Goal: Transaction & Acquisition: Purchase product/service

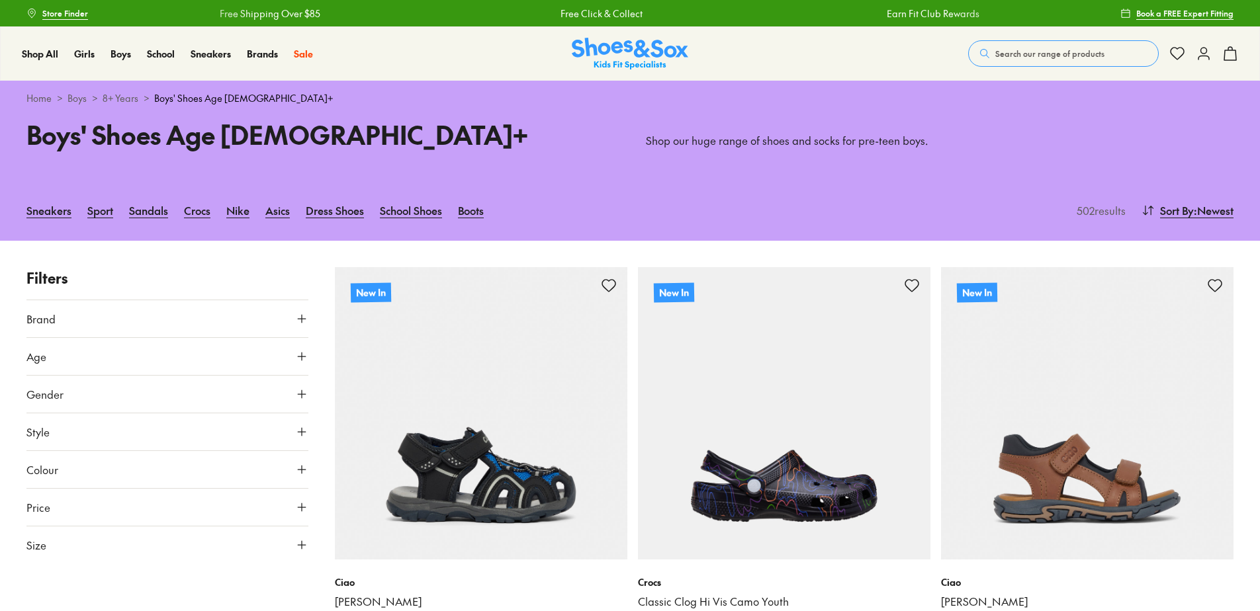
click at [1034, 39] on div "Search our range of products Clear Close Popular Searches asics nike crocs bobu…" at bounding box center [1103, 53] width 270 height 29
click at [1035, 48] on span "Search our range of products" at bounding box center [1049, 54] width 109 height 12
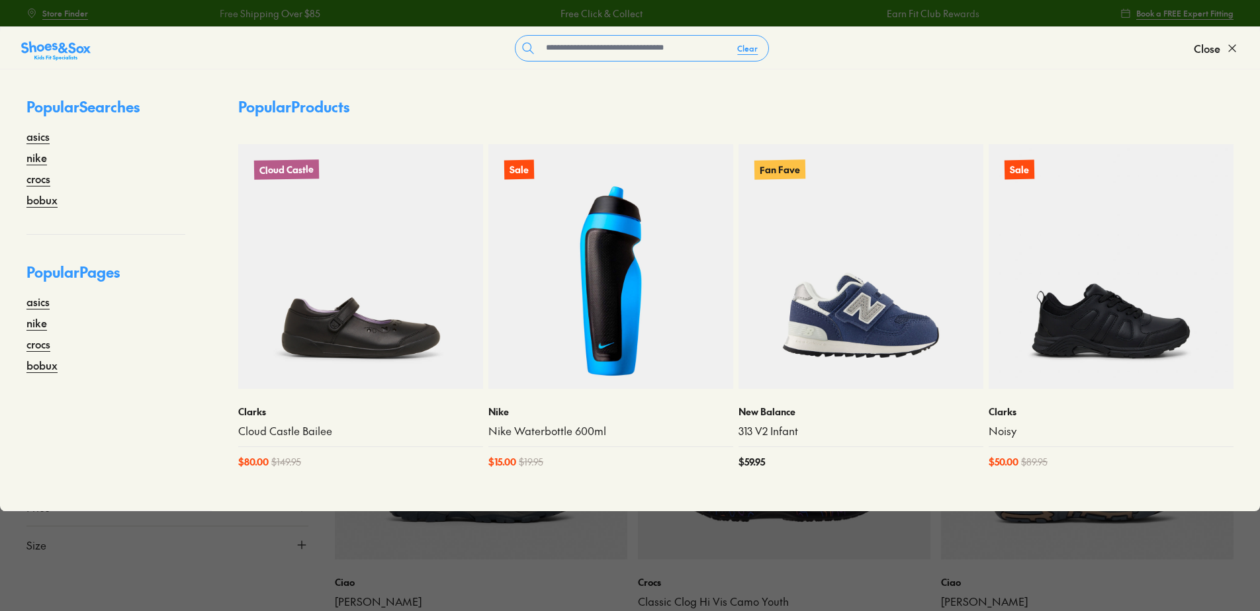
drag, startPoint x: 749, startPoint y: 94, endPoint x: 399, endPoint y: 5, distance: 361.1
click at [749, 95] on div "Popular Products Cloud Castle Clarks Cloud Castle Bailee $ 80.00 $ 149.95 Sale …" at bounding box center [736, 290] width 1048 height 442
click at [1233, 46] on icon at bounding box center [1231, 48] width 13 height 13
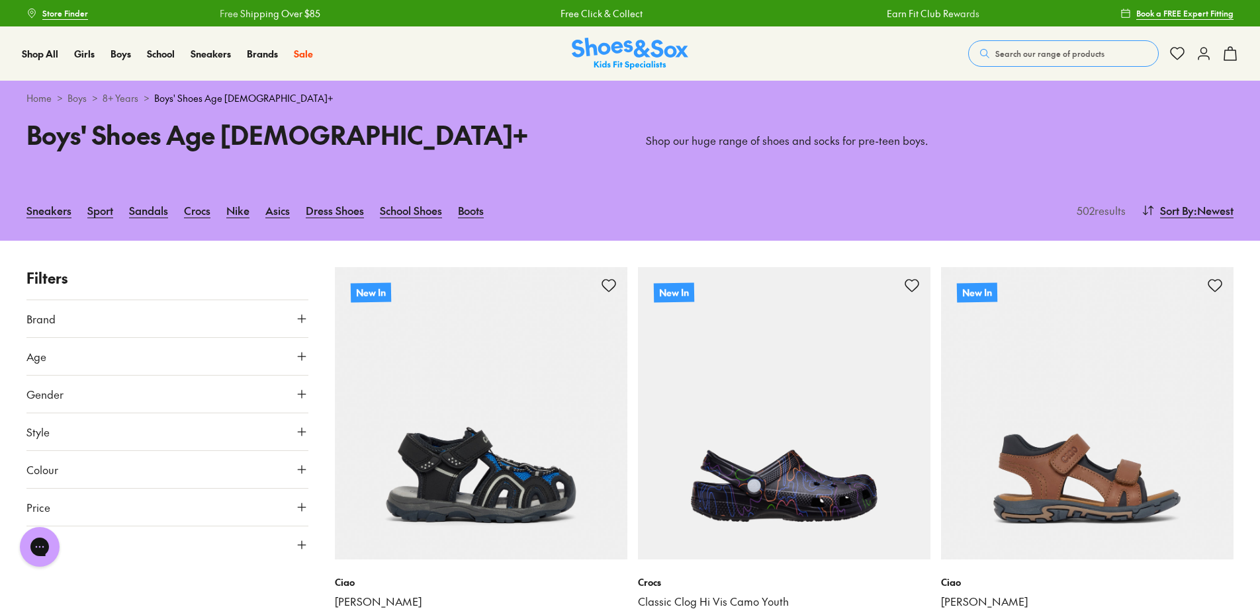
click at [1067, 48] on span "Search our range of products" at bounding box center [1049, 54] width 109 height 12
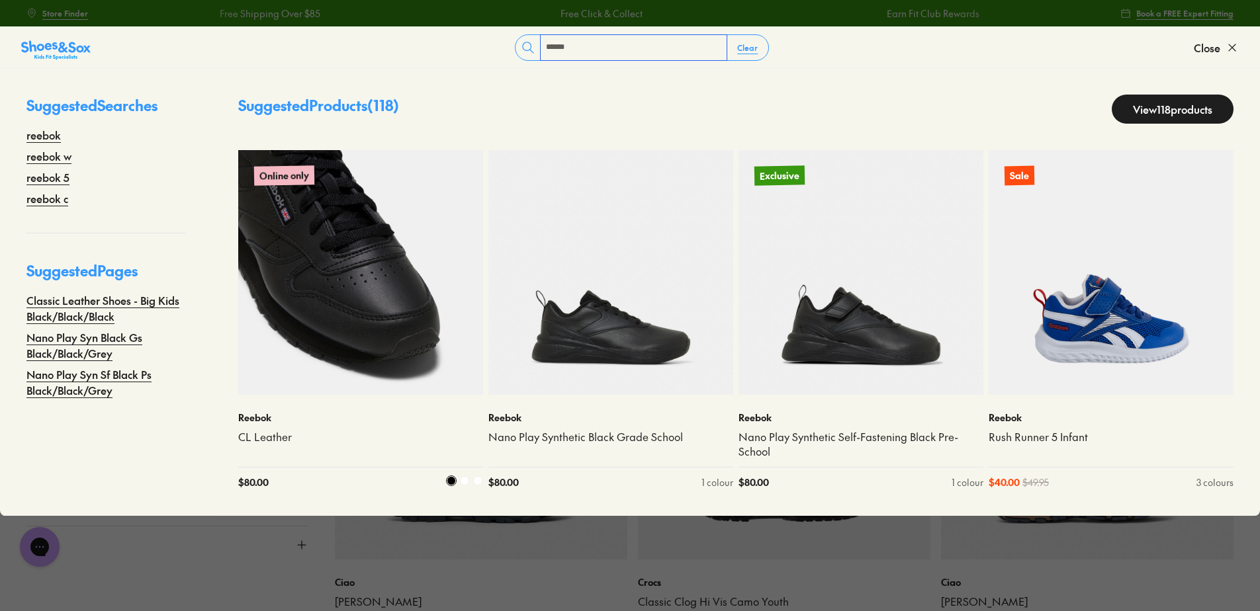
type input "******"
click at [380, 282] on img at bounding box center [360, 272] width 245 height 245
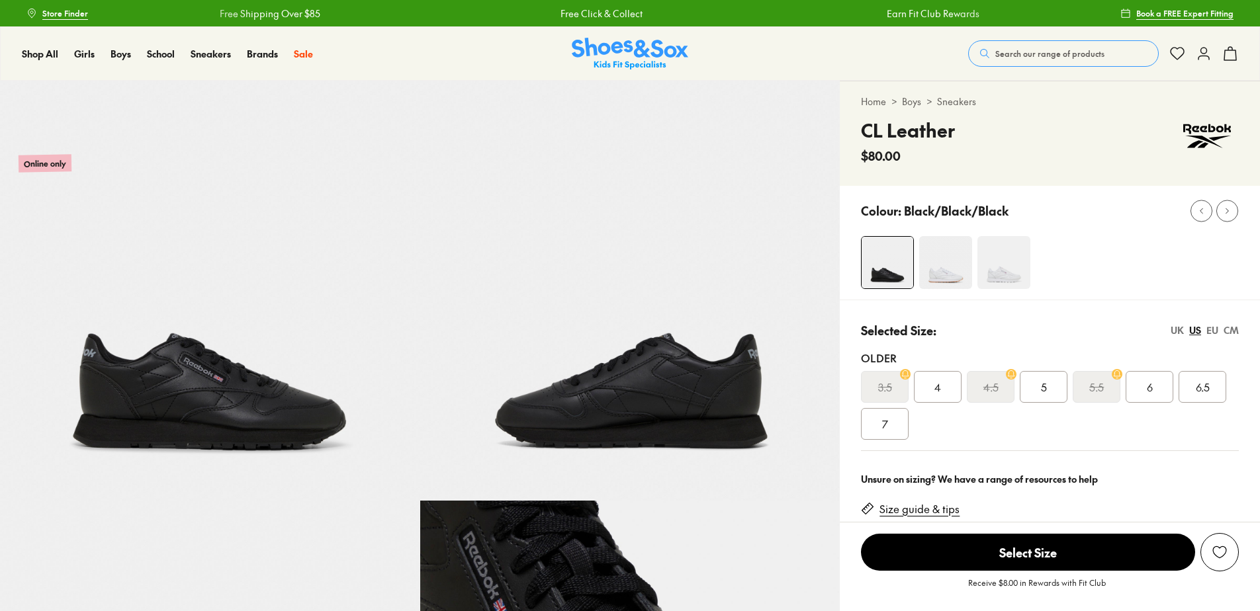
click at [1031, 389] on div "5" at bounding box center [1044, 387] width 48 height 32
select select "*"
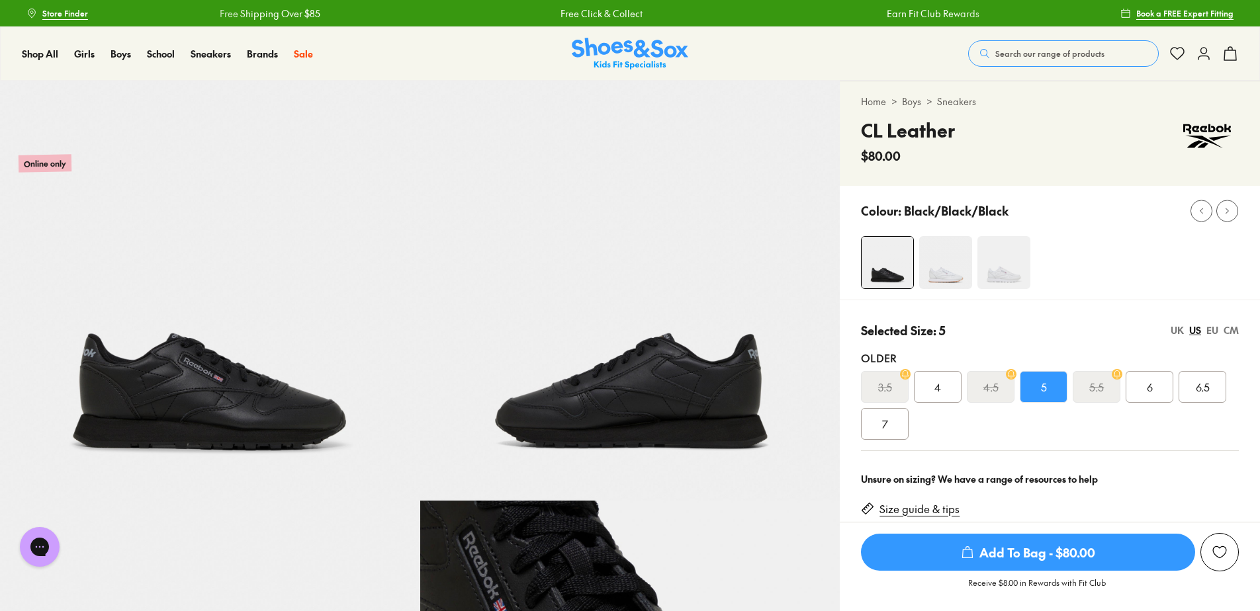
click at [1037, 546] on span "Add To Bag - $80.00" at bounding box center [1028, 552] width 334 height 37
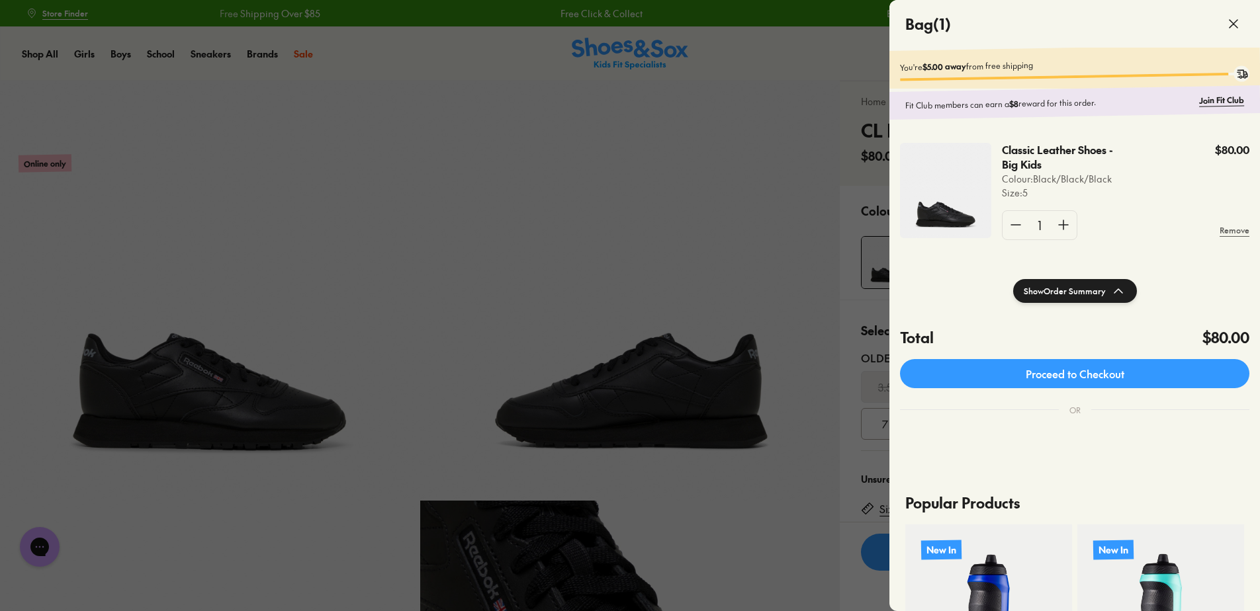
click at [1226, 26] on icon at bounding box center [1233, 24] width 16 height 16
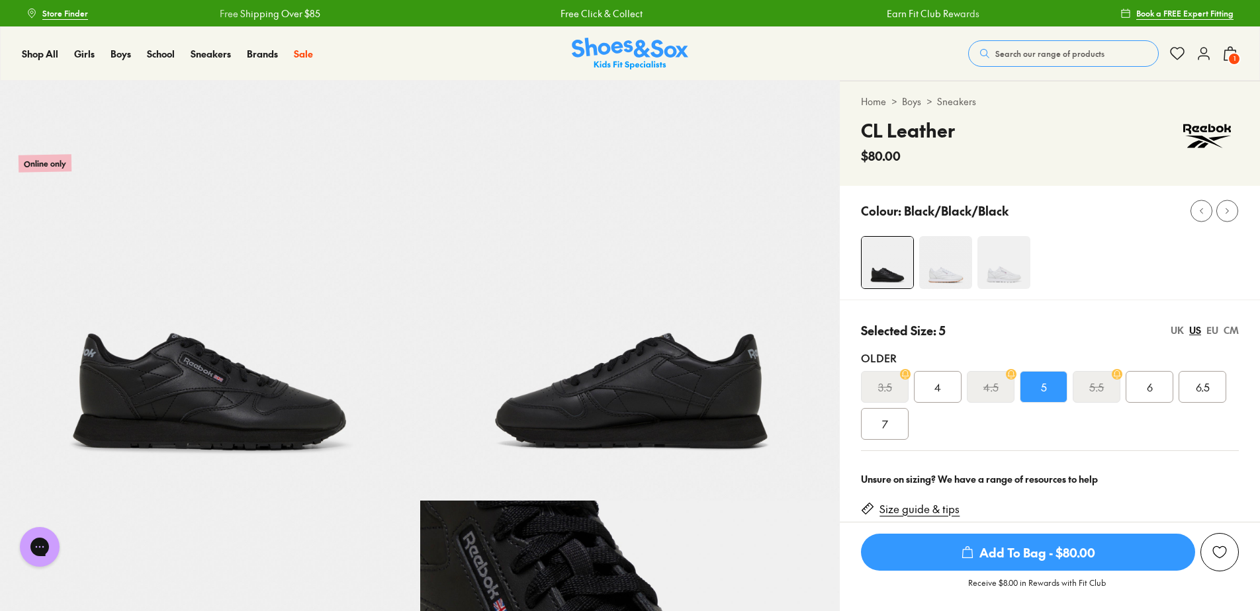
click at [818, 46] on div "Shop All Shop All Shop All New Arrivals Up to 40% Off Sale Online Only Best Sel…" at bounding box center [630, 53] width 1260 height 54
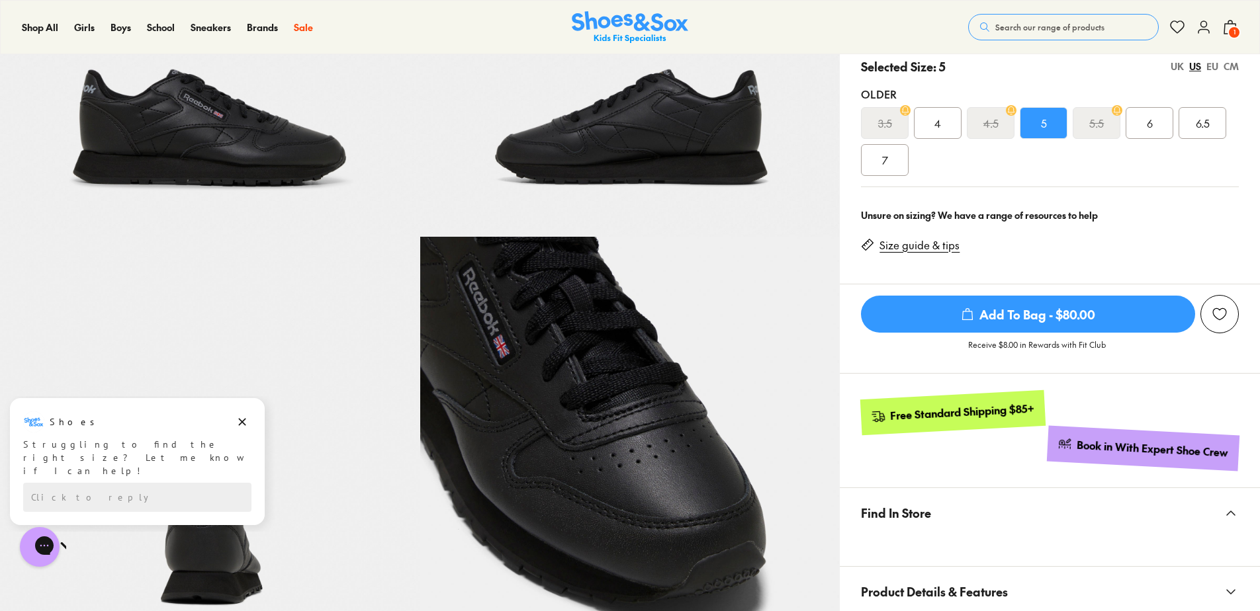
scroll to position [66, 0]
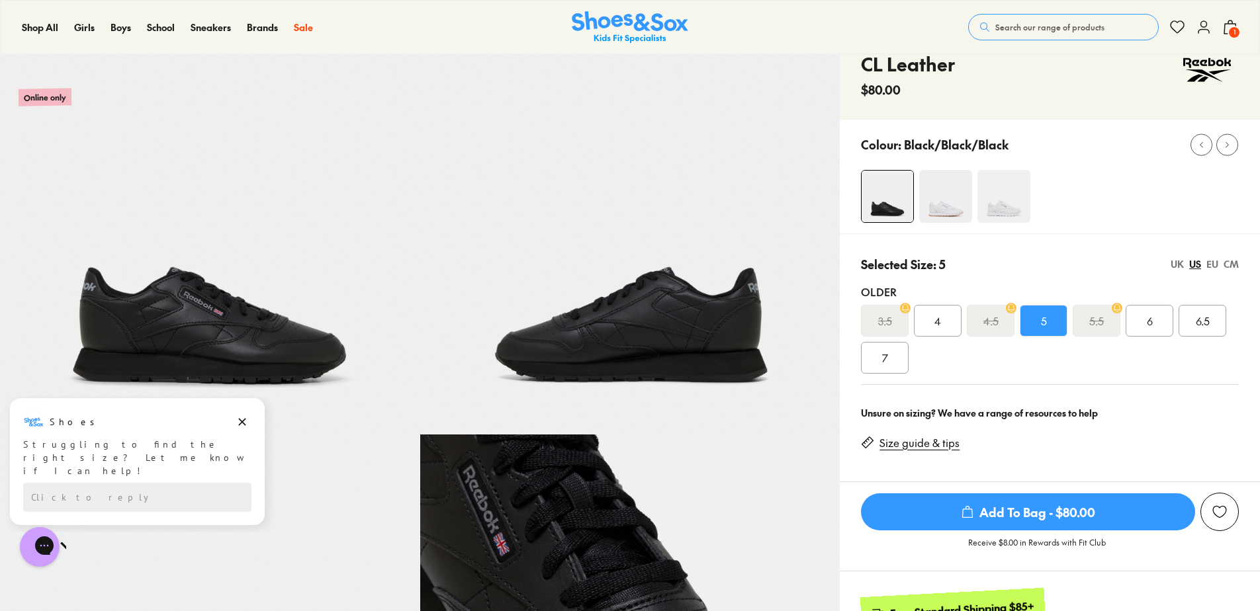
click at [1227, 37] on button "1" at bounding box center [1230, 27] width 16 height 29
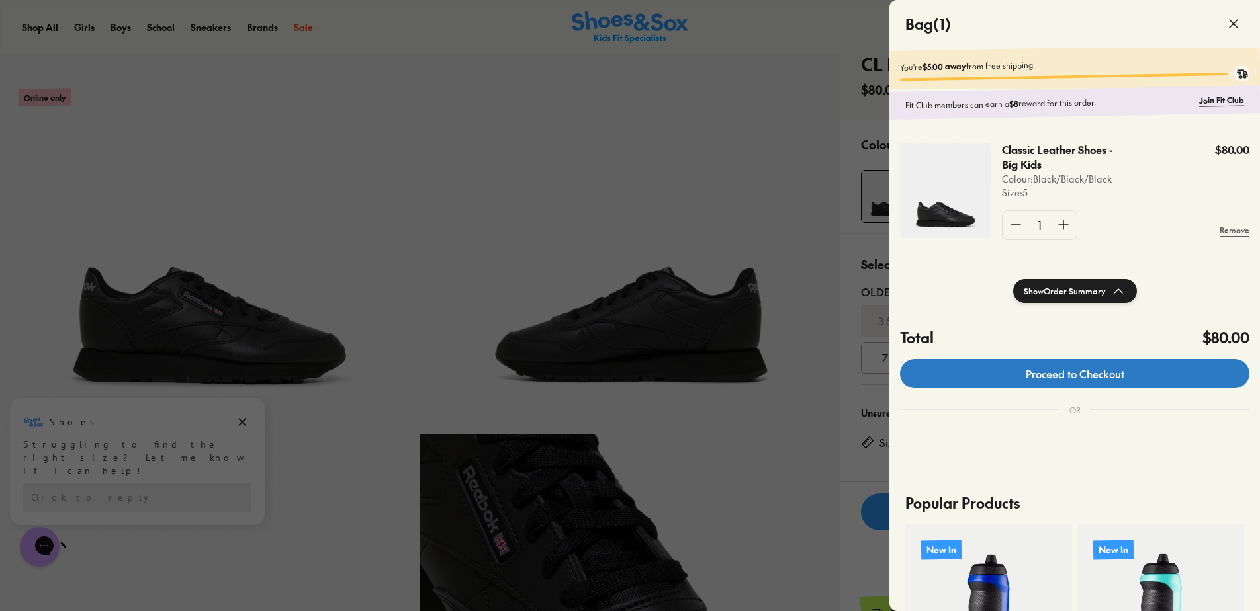
click at [1149, 374] on link "Proceed to Checkout" at bounding box center [1074, 373] width 349 height 29
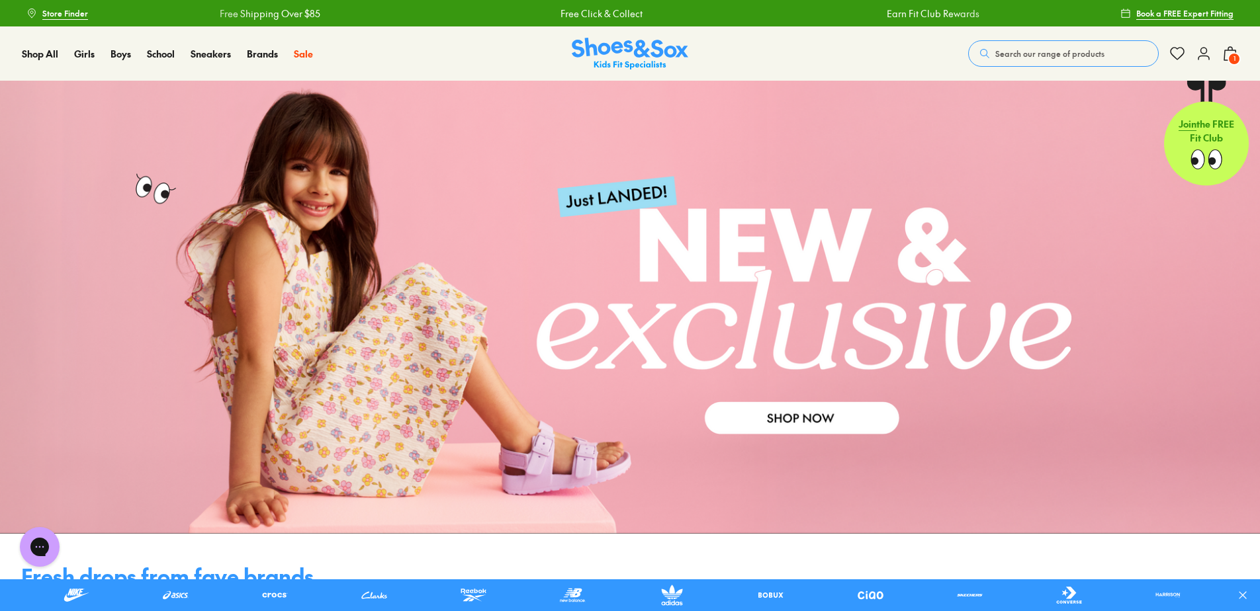
click at [1025, 48] on span "Search our range of products" at bounding box center [1049, 54] width 109 height 12
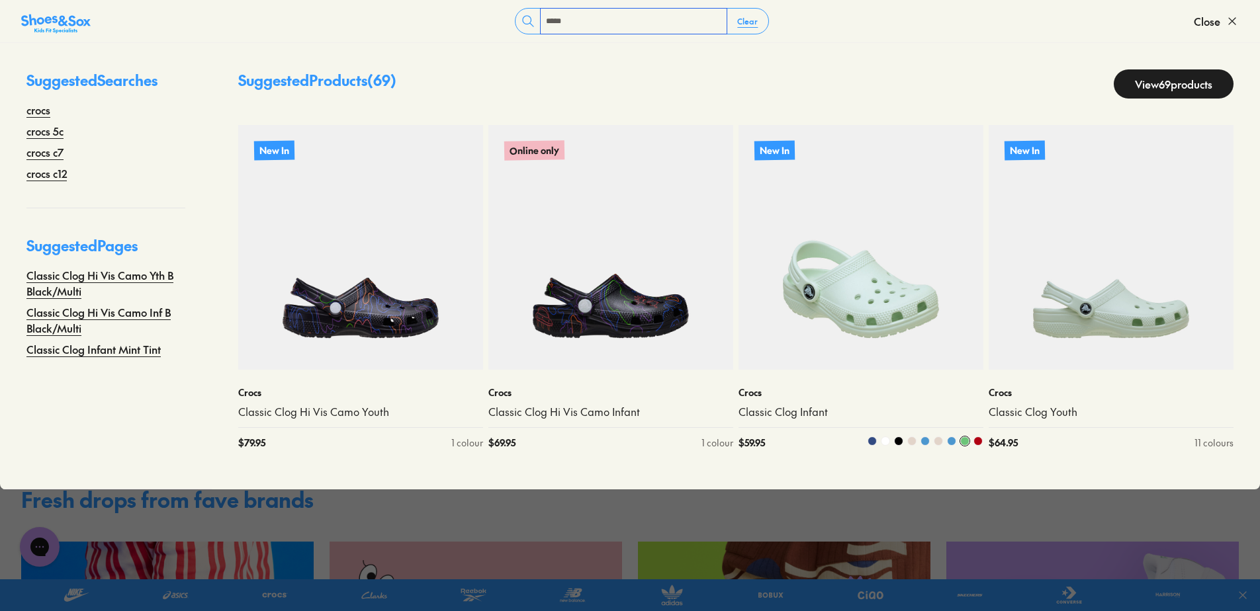
scroll to position [132, 0]
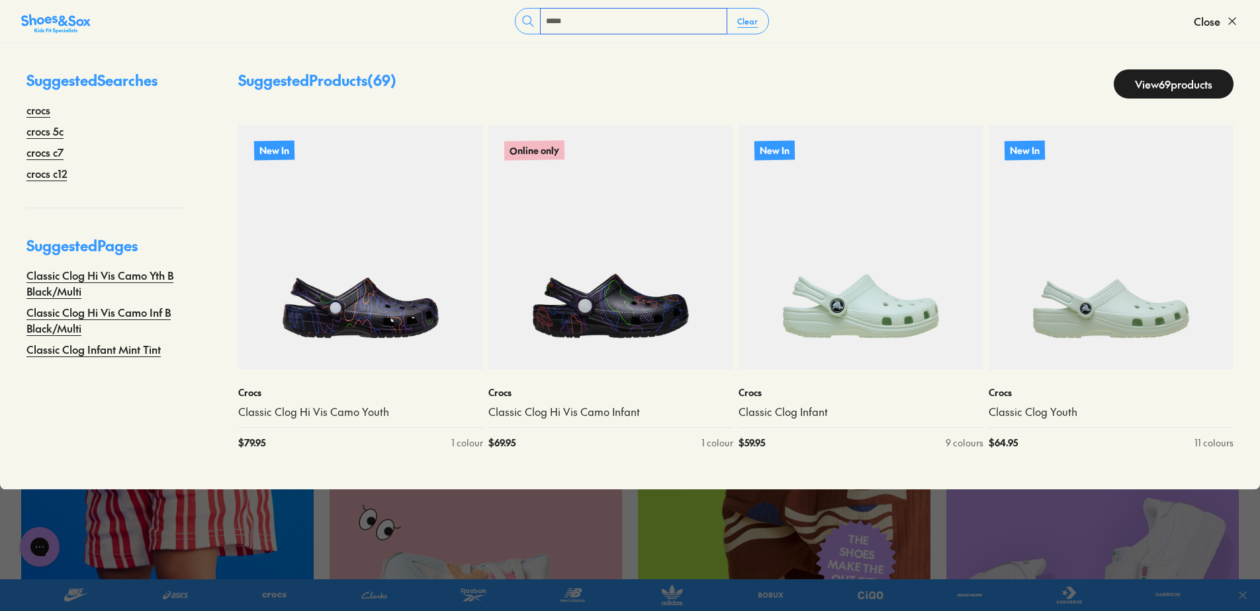
type input "*****"
click at [1139, 89] on link "View 69 products" at bounding box center [1174, 83] width 120 height 29
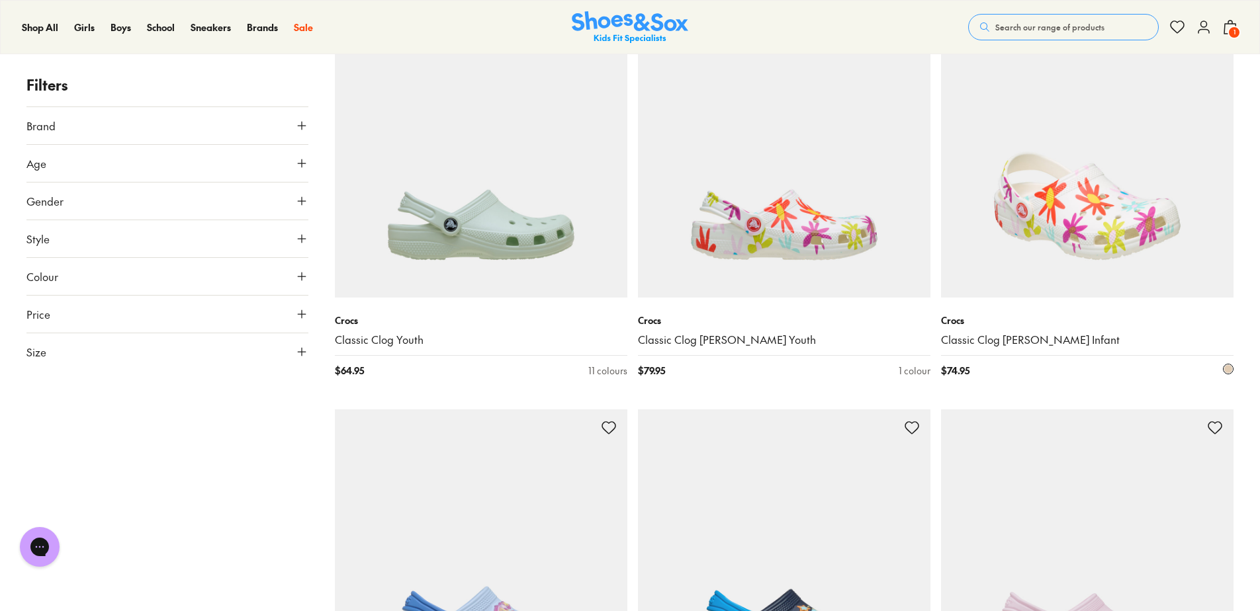
scroll to position [595, 0]
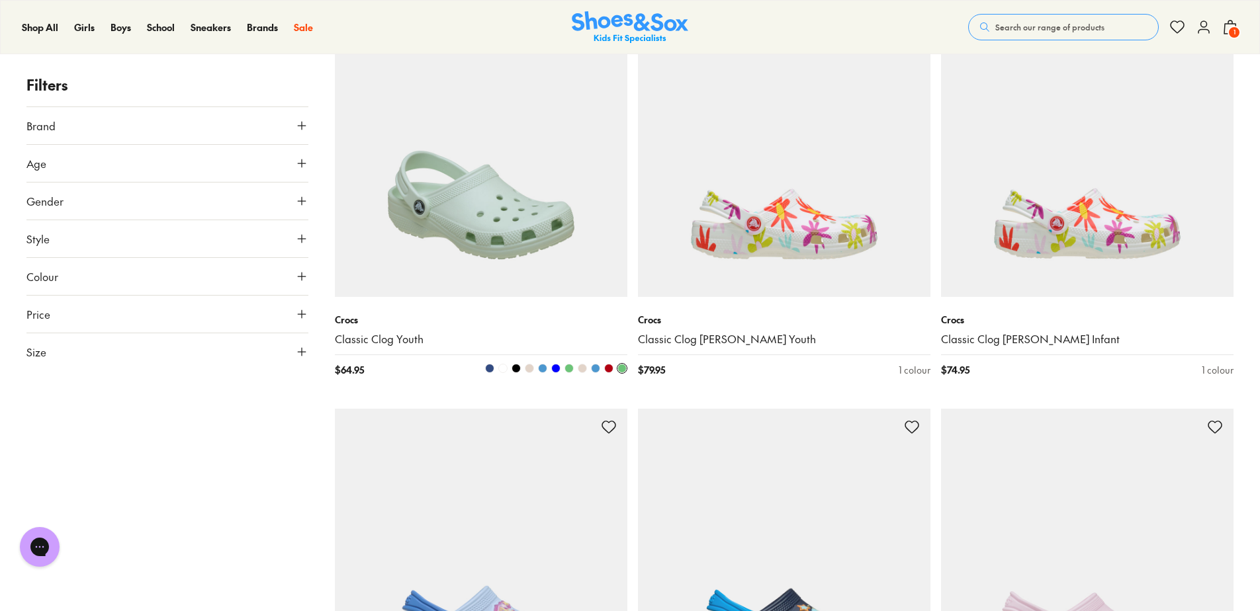
click at [457, 189] on img at bounding box center [481, 151] width 292 height 292
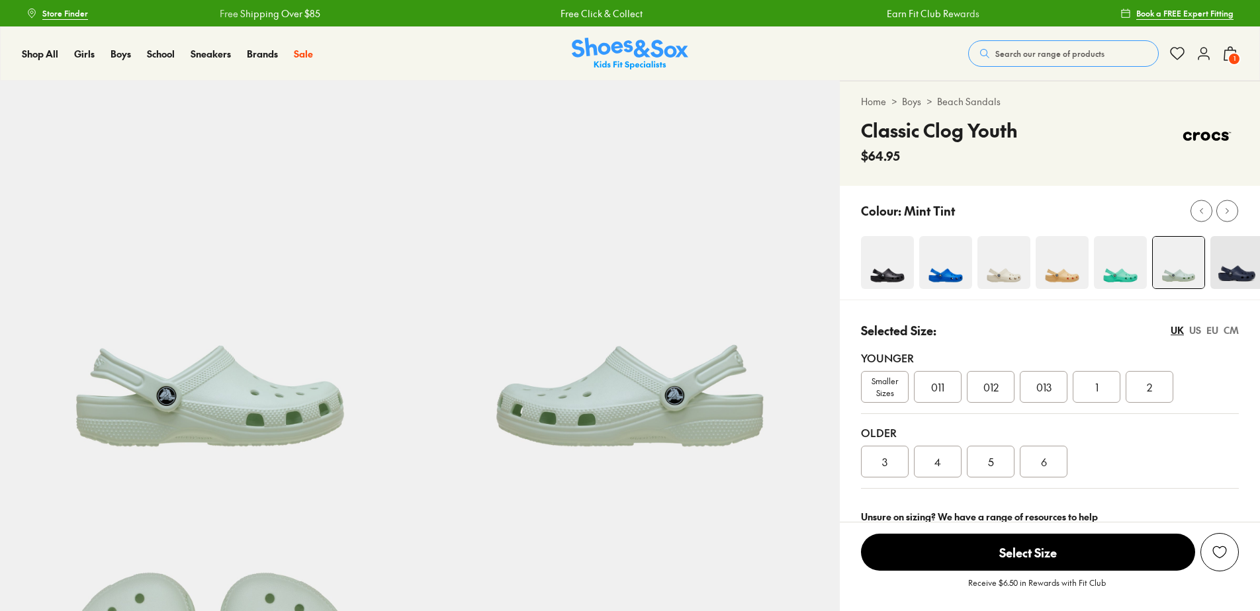
select select "*"
click at [992, 457] on span "5" at bounding box center [991, 462] width 6 height 16
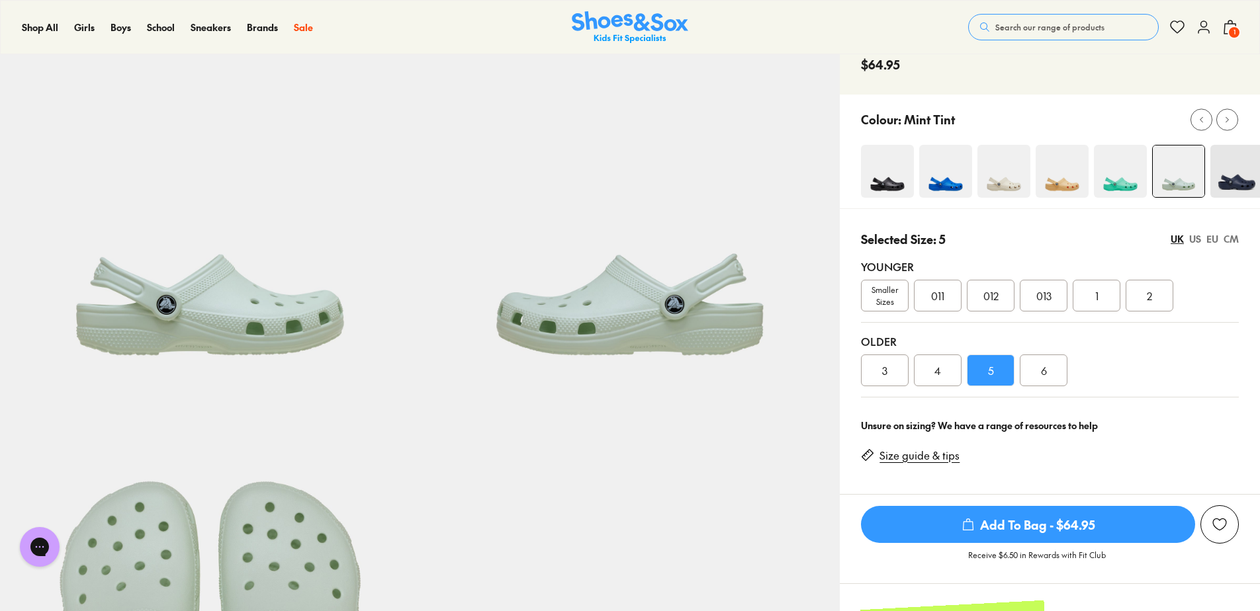
scroll to position [132, 0]
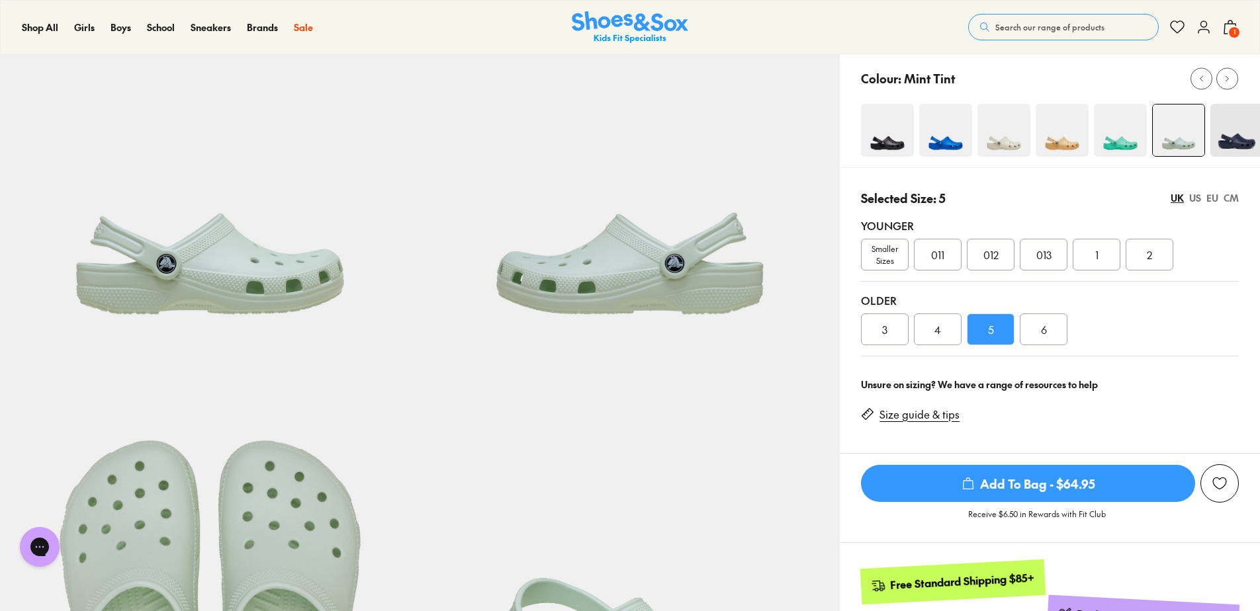
click at [1052, 476] on span "Add To Bag - $64.95" at bounding box center [1028, 483] width 334 height 37
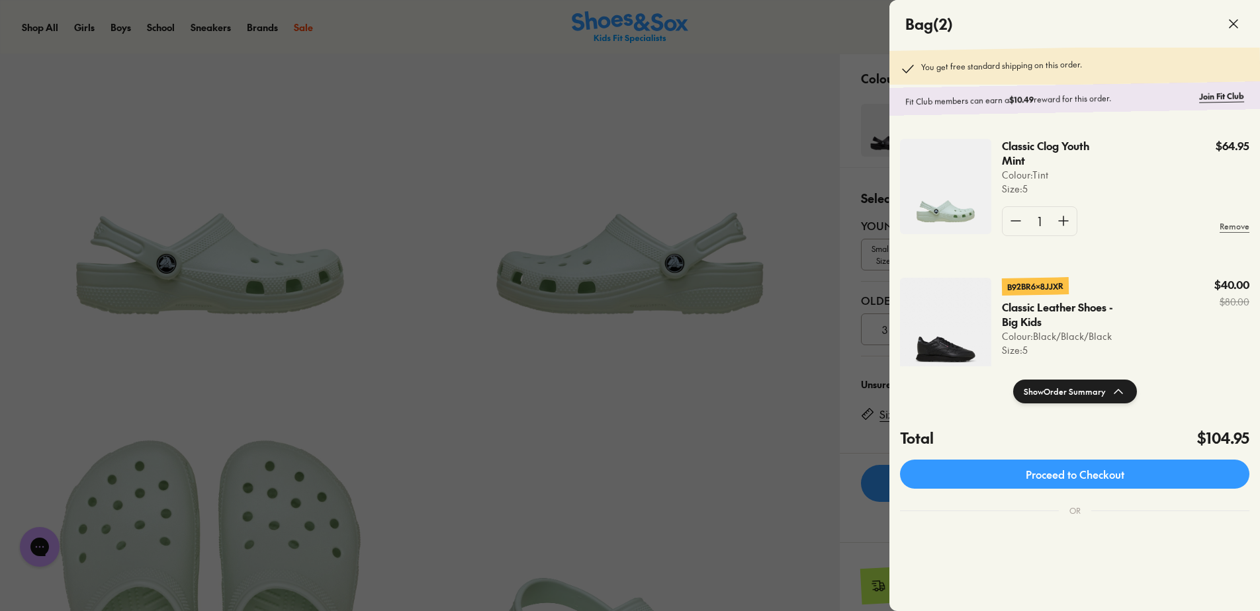
click at [769, 463] on div at bounding box center [630, 305] width 1260 height 611
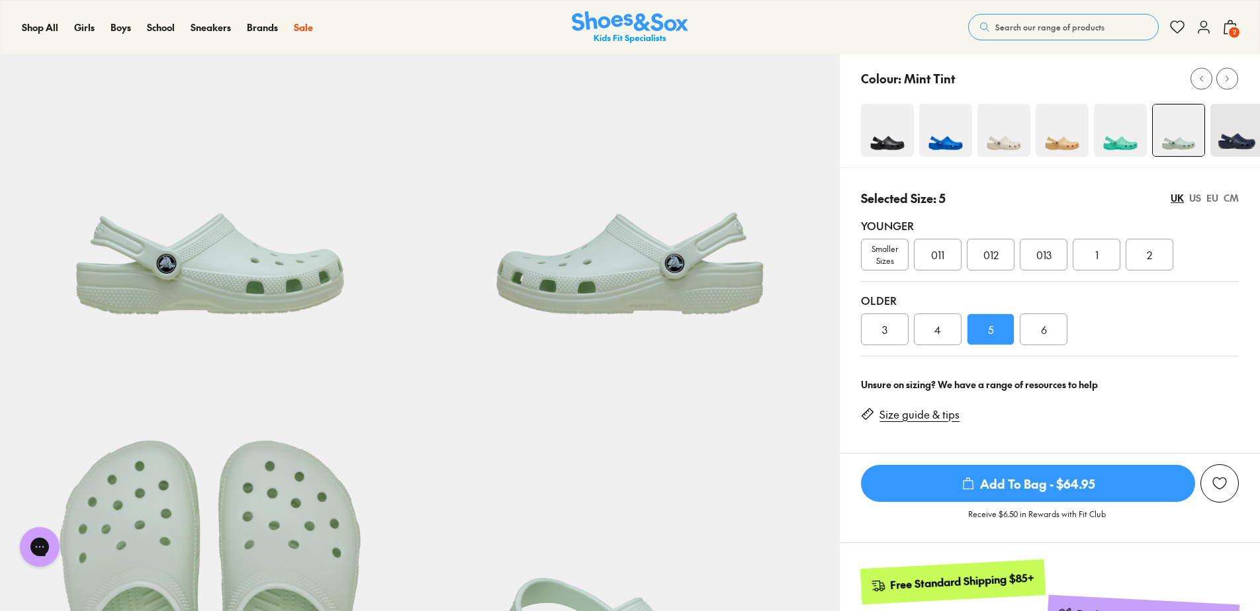
click at [1012, 148] on img at bounding box center [1003, 130] width 53 height 53
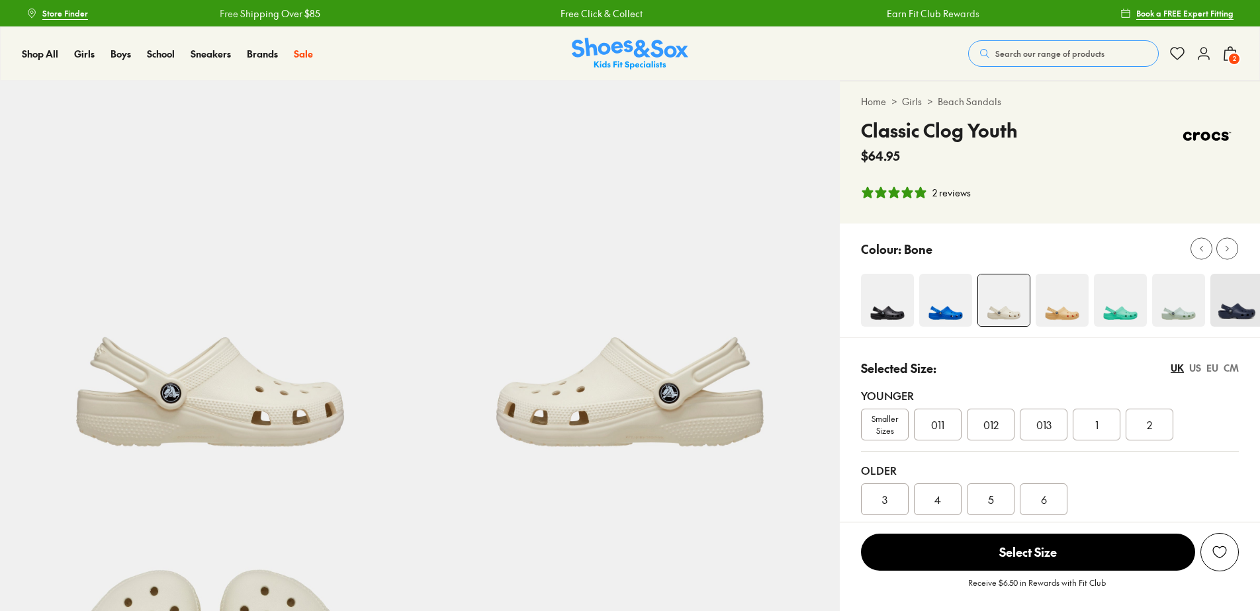
select select "*"
click at [1226, 253] on icon at bounding box center [1227, 249] width 10 height 10
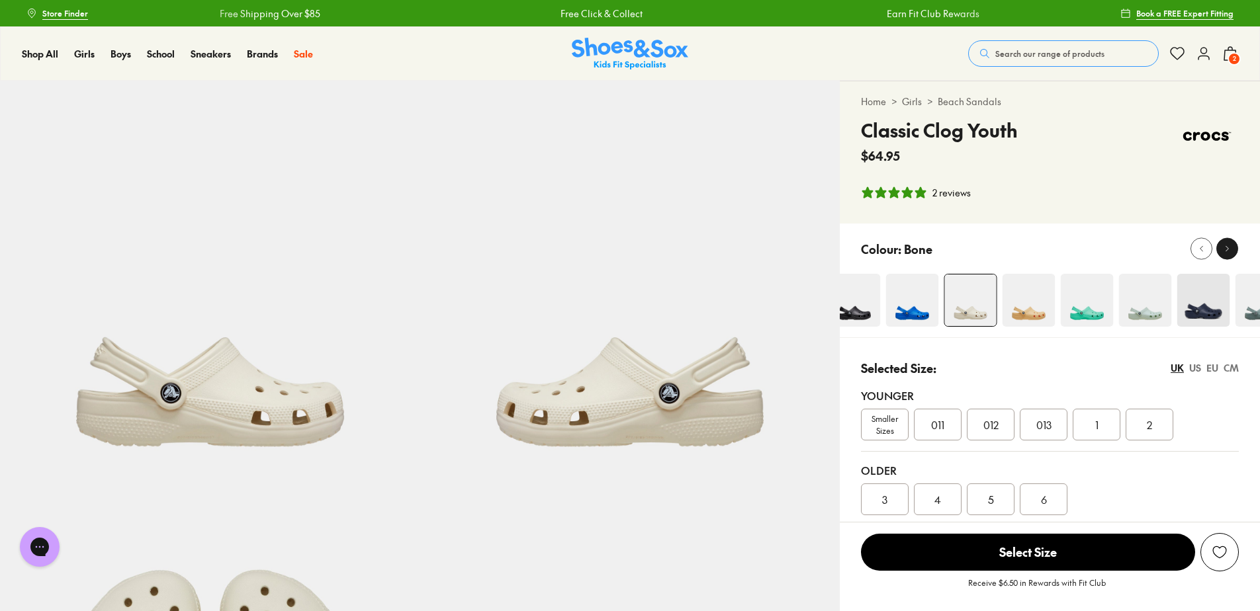
click at [1226, 253] on icon at bounding box center [1227, 249] width 10 height 10
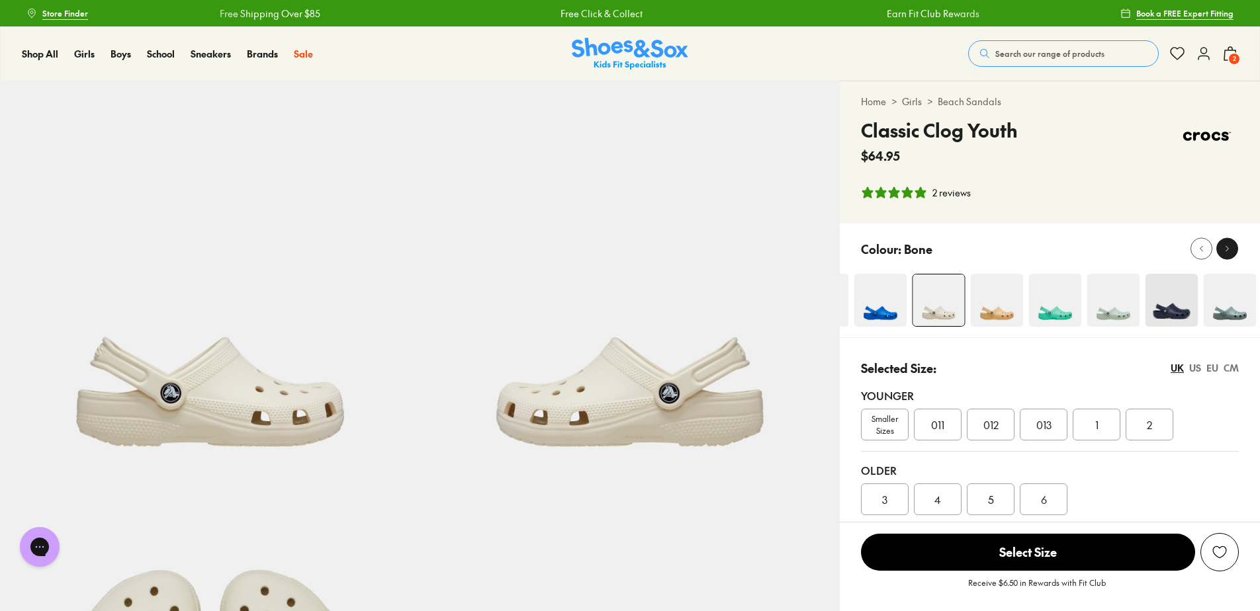
click at [1226, 253] on icon at bounding box center [1227, 249] width 10 height 10
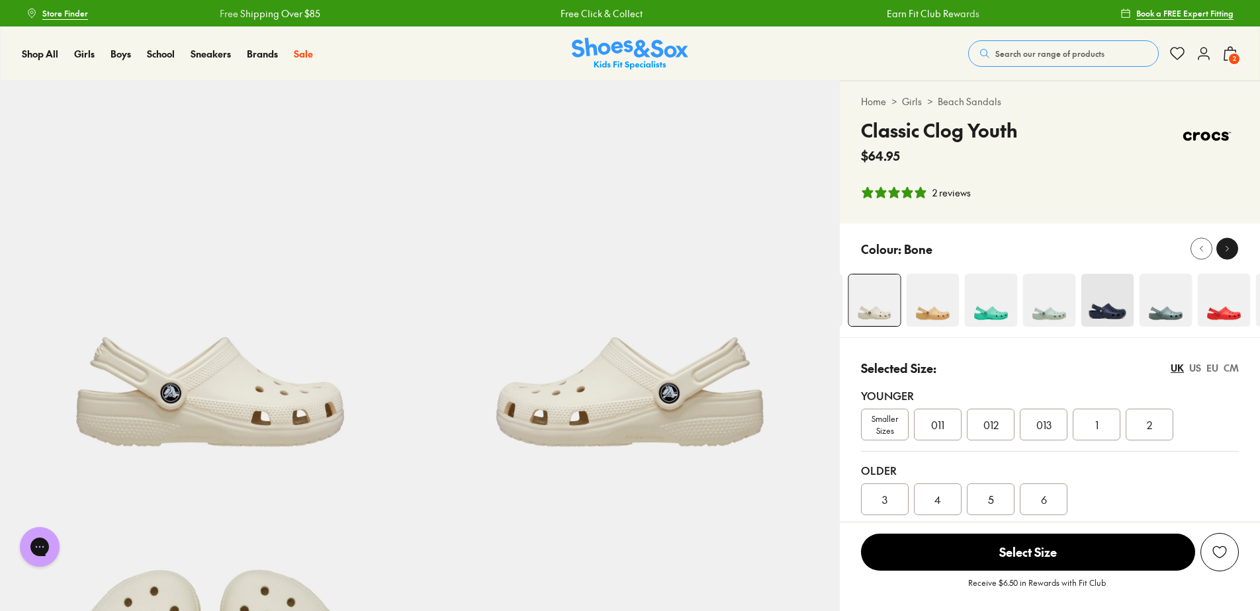
click at [1226, 253] on icon at bounding box center [1227, 249] width 10 height 10
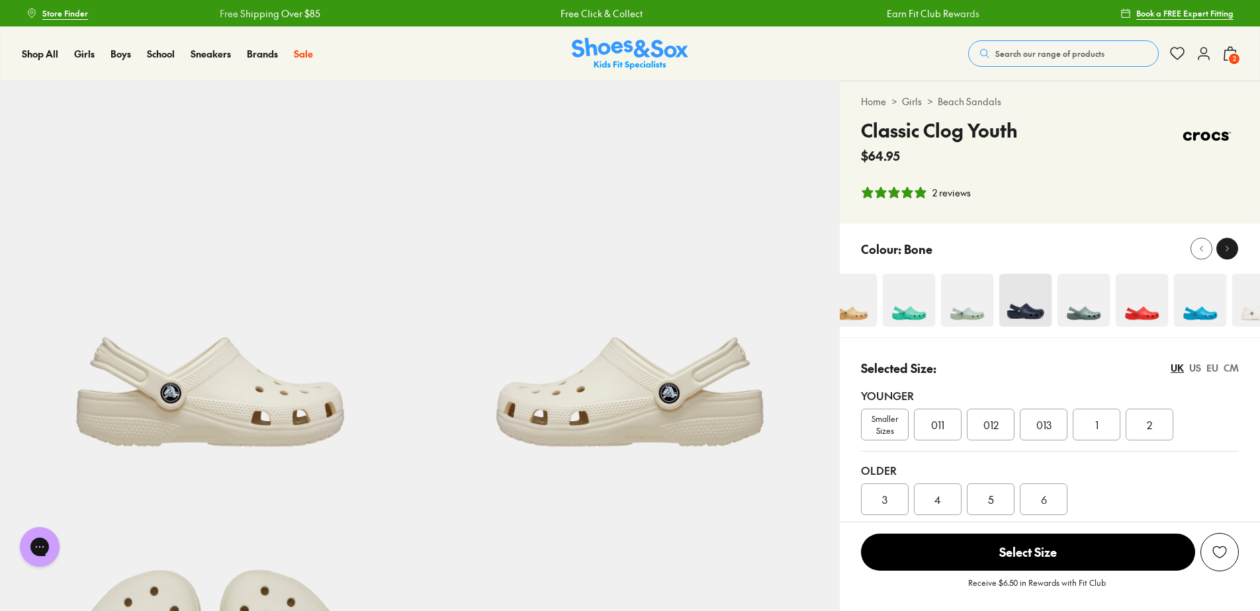
click at [1226, 253] on icon at bounding box center [1227, 249] width 10 height 10
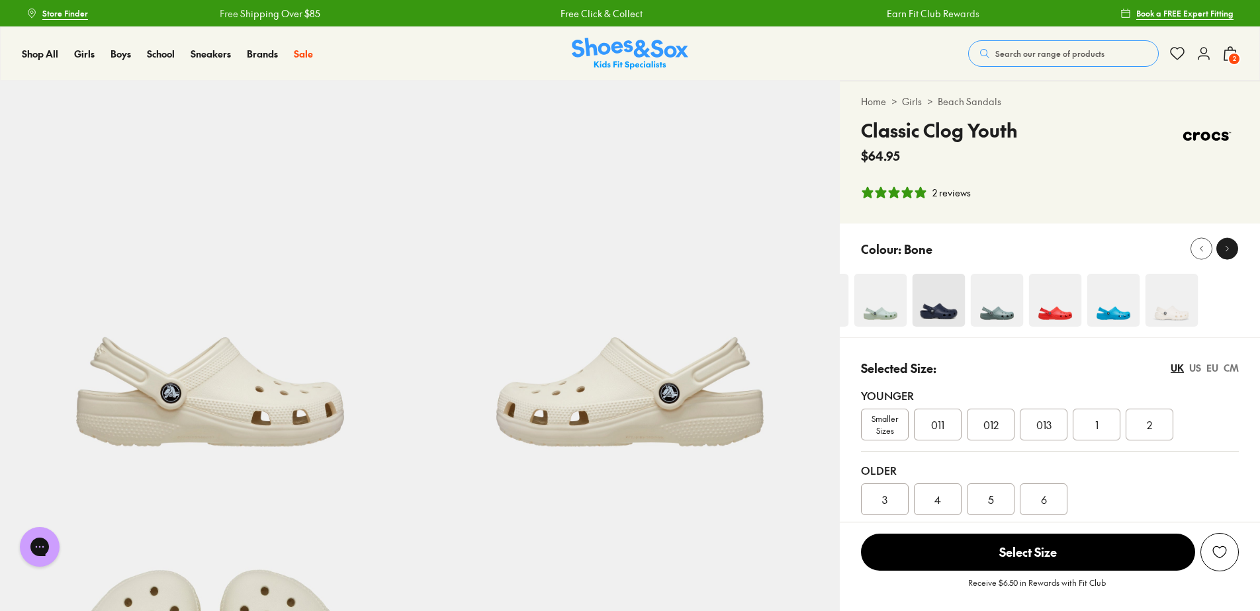
click at [1226, 253] on icon at bounding box center [1227, 249] width 10 height 10
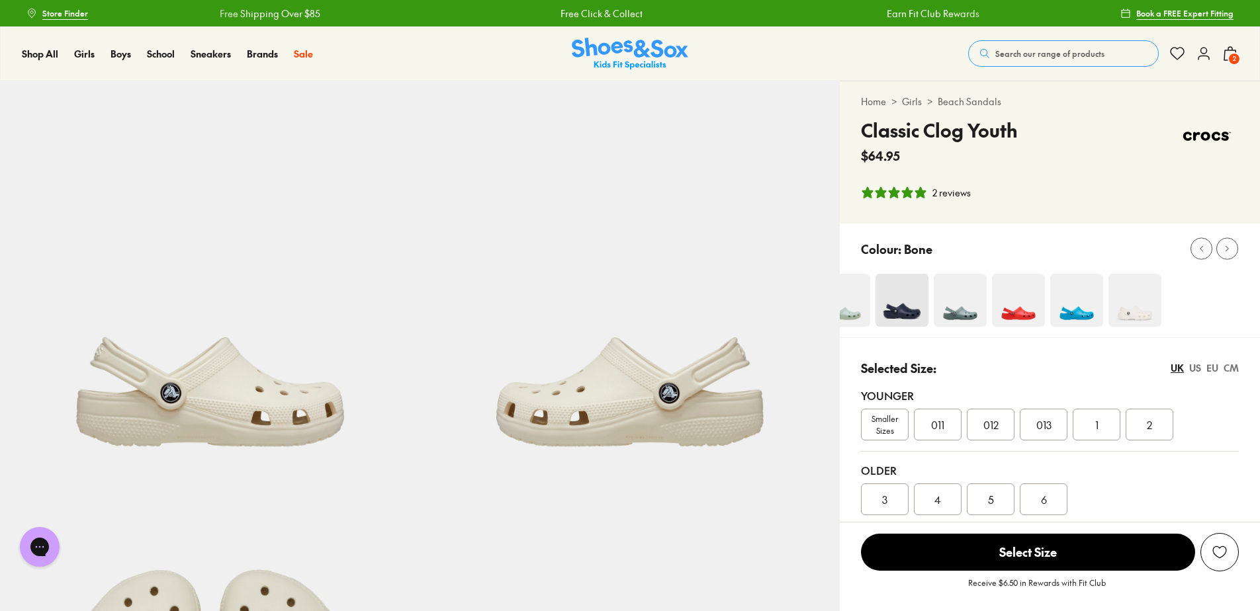
click at [1119, 300] on img at bounding box center [1134, 300] width 53 height 53
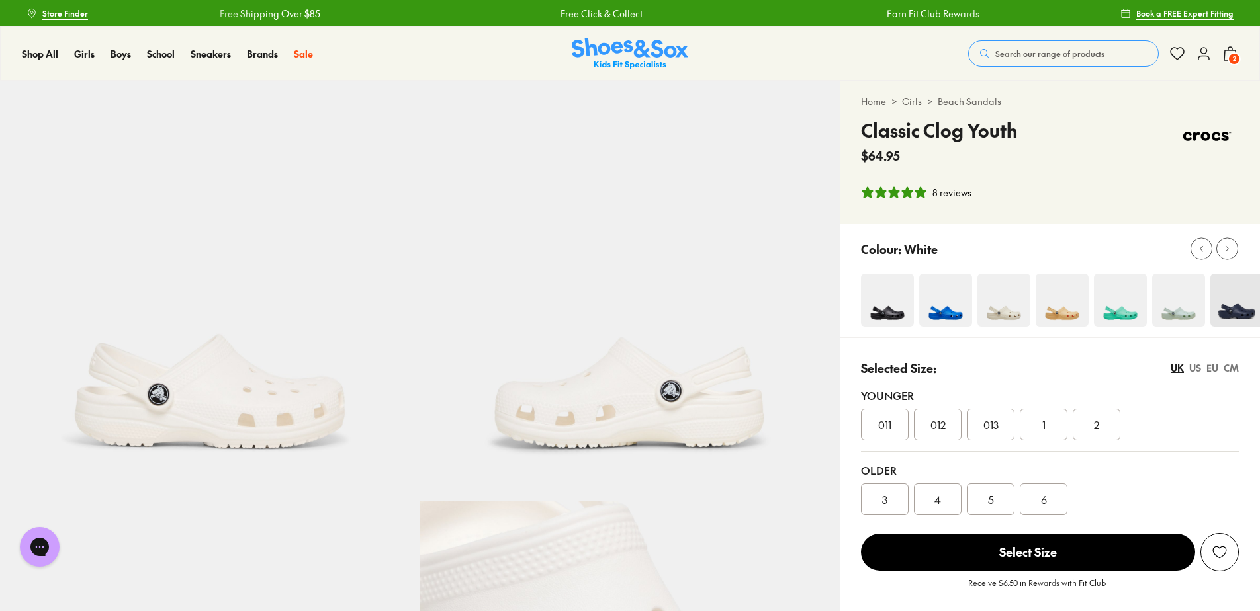
select select "*"
click at [1005, 497] on div "5" at bounding box center [991, 500] width 48 height 32
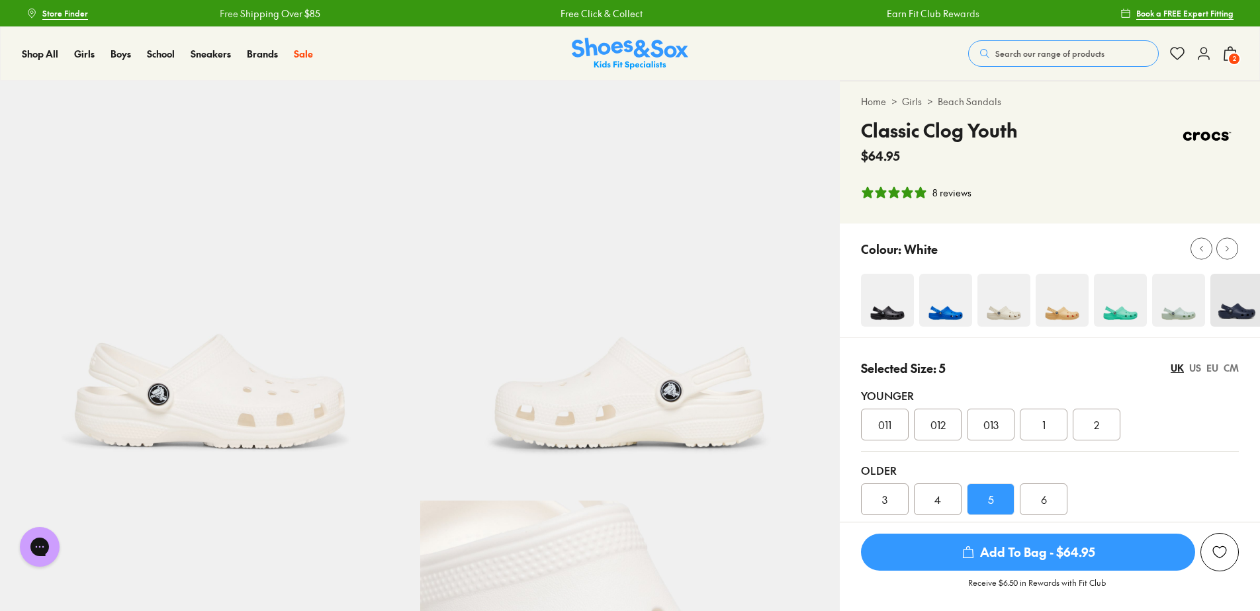
click at [1057, 550] on span "Add To Bag - $64.95" at bounding box center [1028, 552] width 334 height 37
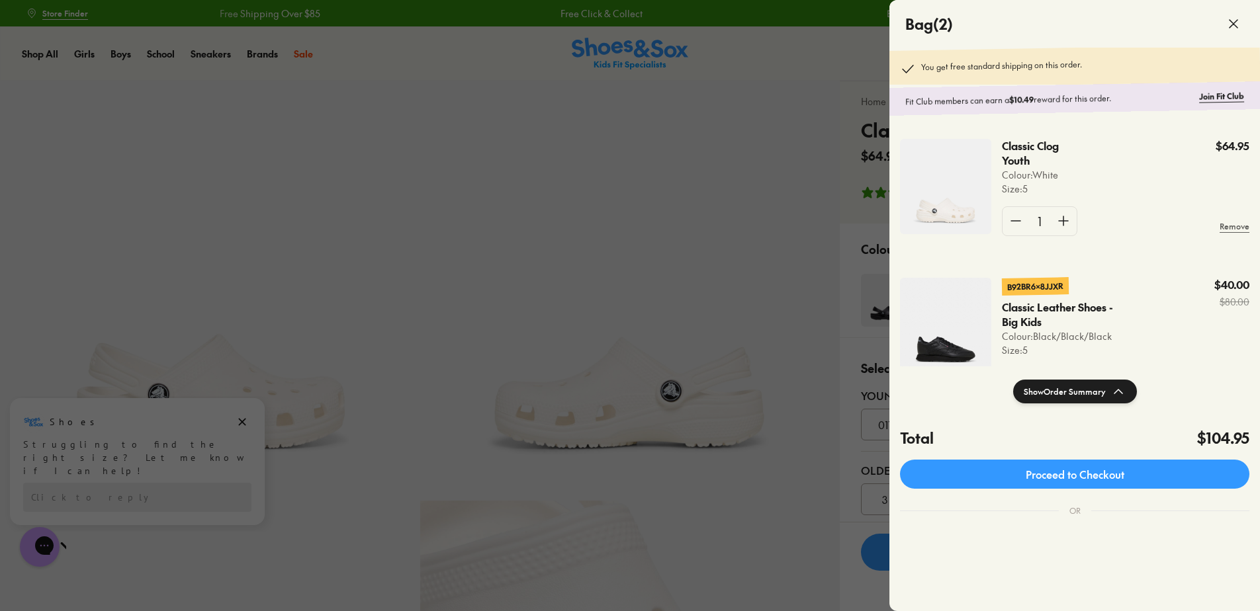
scroll to position [62, 0]
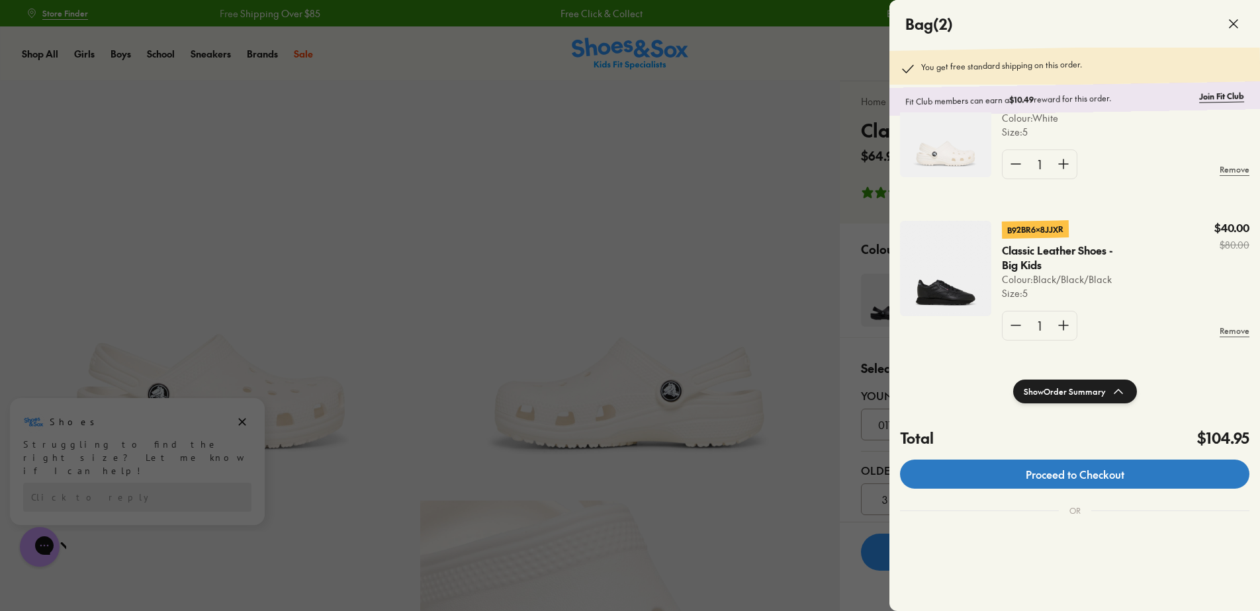
click at [1123, 476] on link "Proceed to Checkout" at bounding box center [1074, 474] width 349 height 29
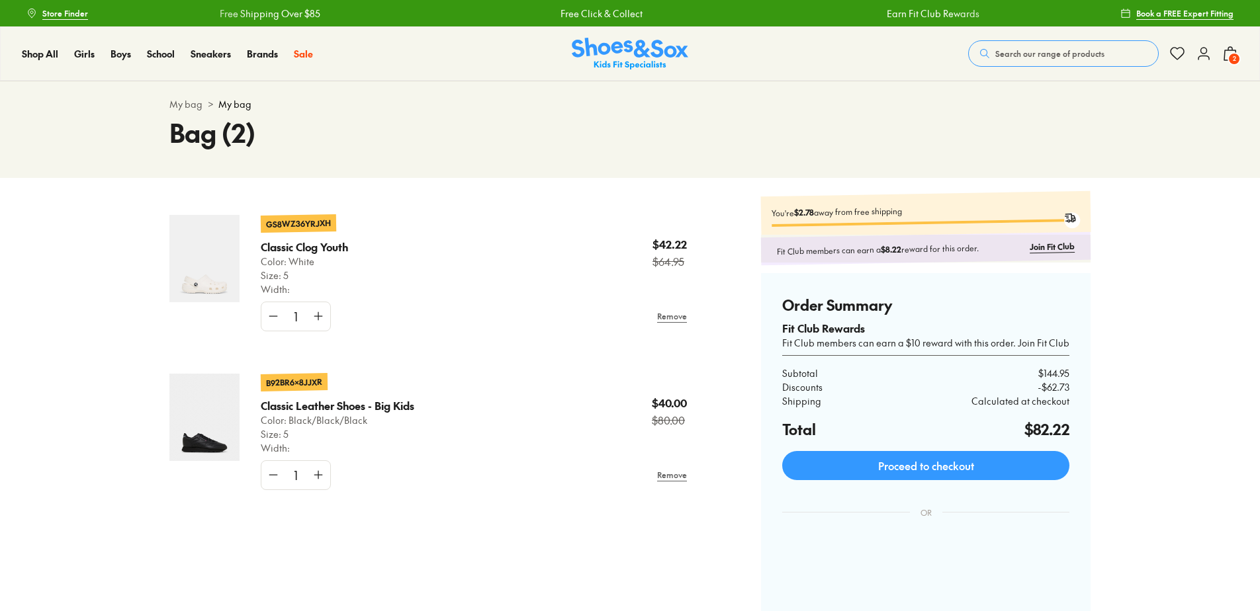
click at [641, 51] on img at bounding box center [630, 54] width 116 height 32
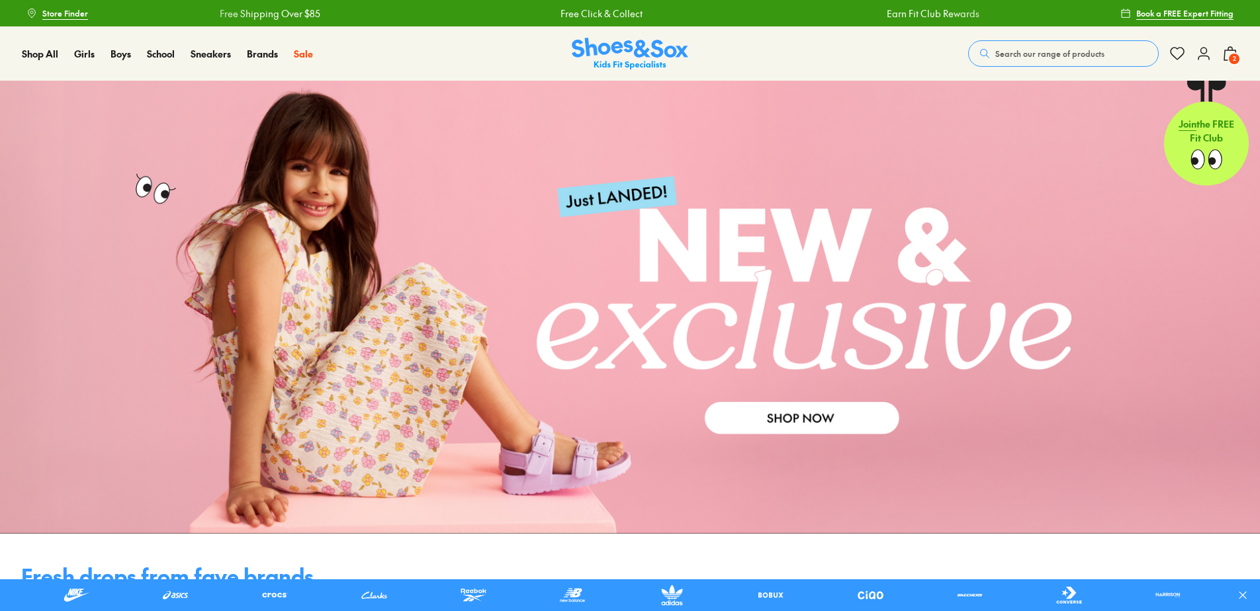
click at [1073, 49] on span "Search our range of products" at bounding box center [1049, 54] width 109 height 12
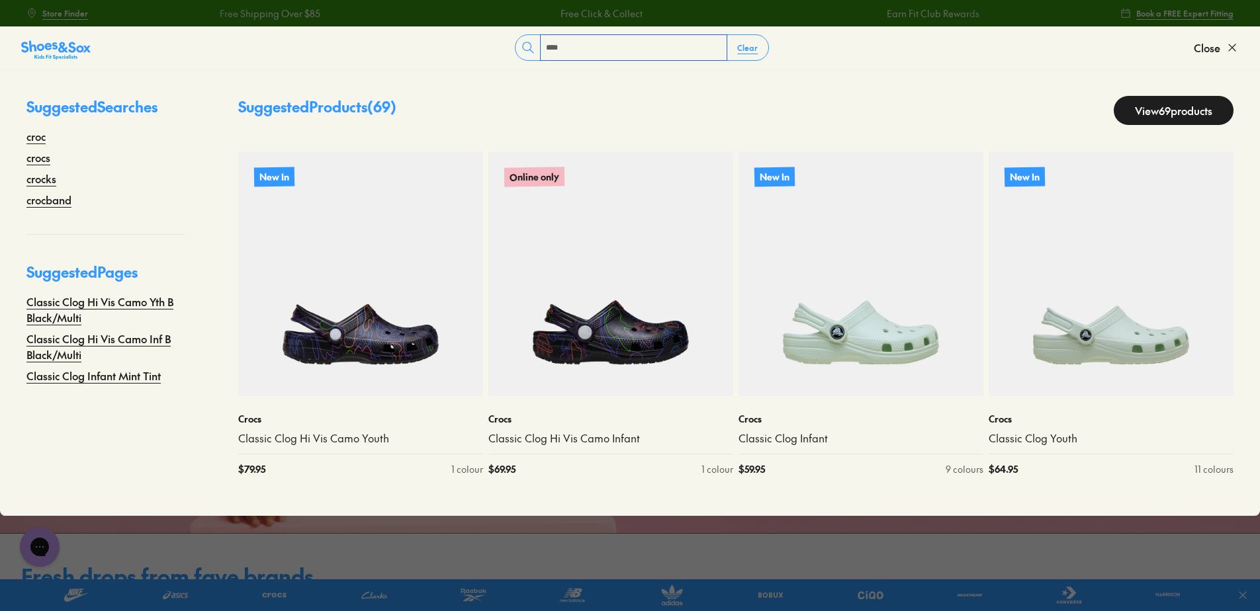
type input "****"
click at [1155, 105] on link "View 69 products" at bounding box center [1174, 110] width 120 height 29
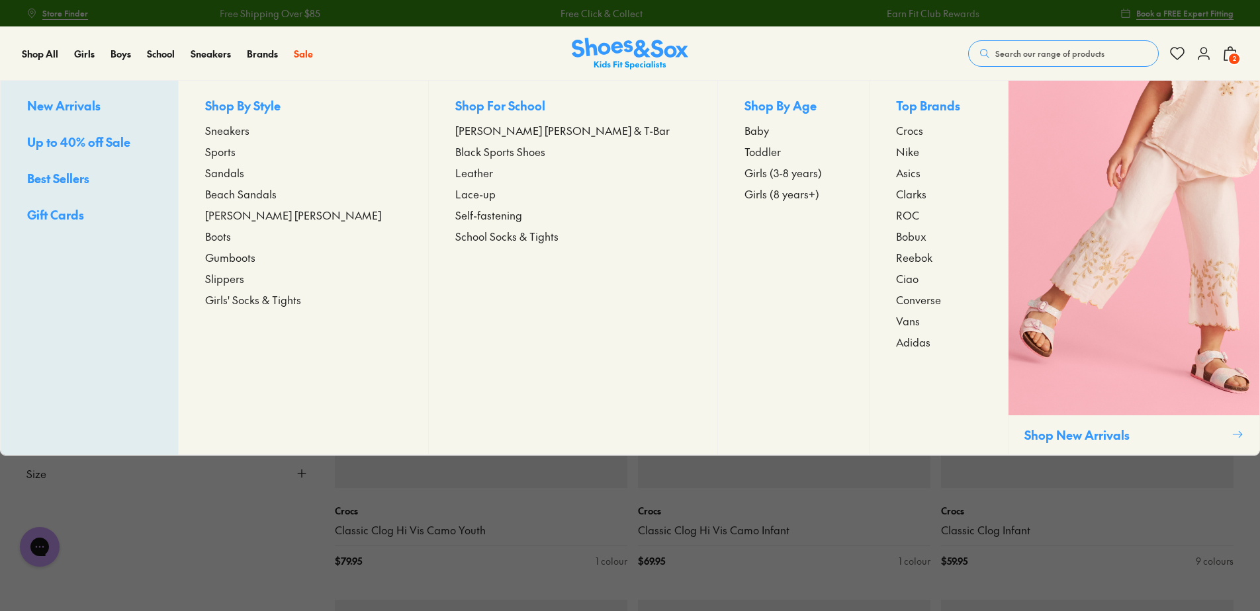
click at [257, 194] on span "Beach Sandals" at bounding box center [240, 194] width 71 height 16
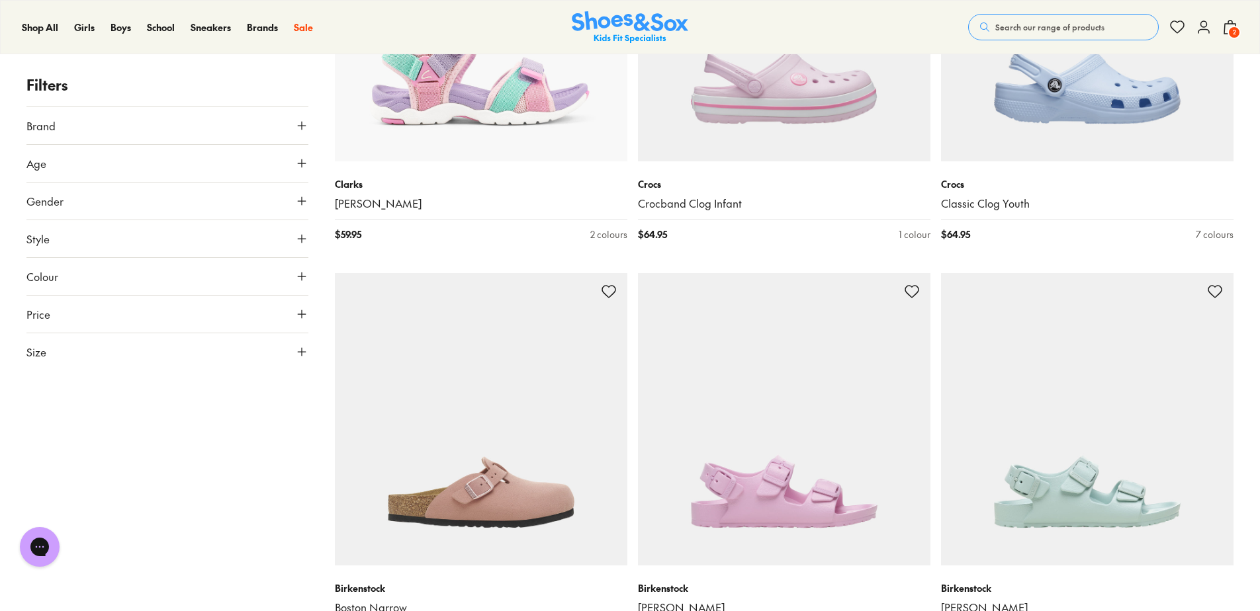
scroll to position [3639, 0]
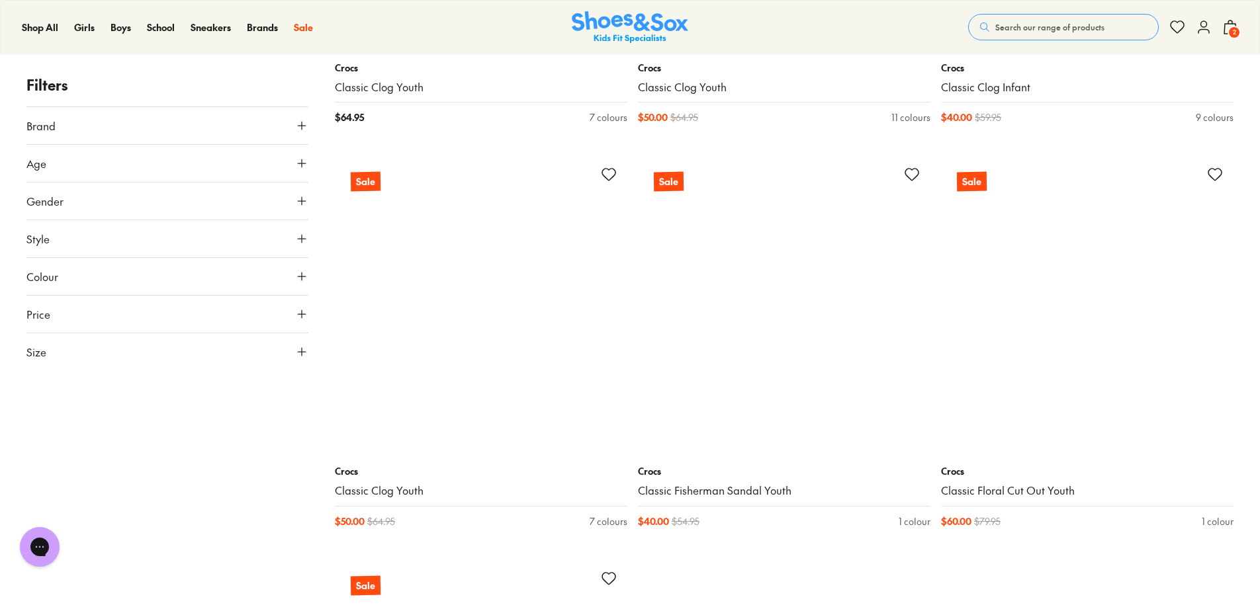
scroll to position [8469, 0]
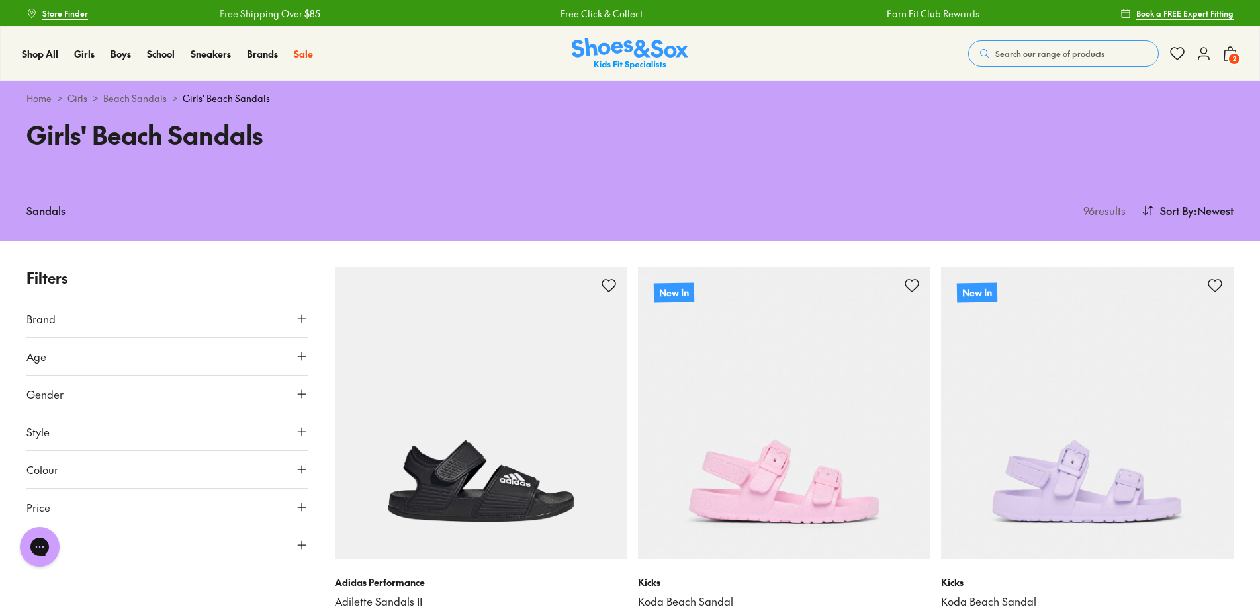
click at [301, 356] on icon at bounding box center [301, 356] width 13 height 13
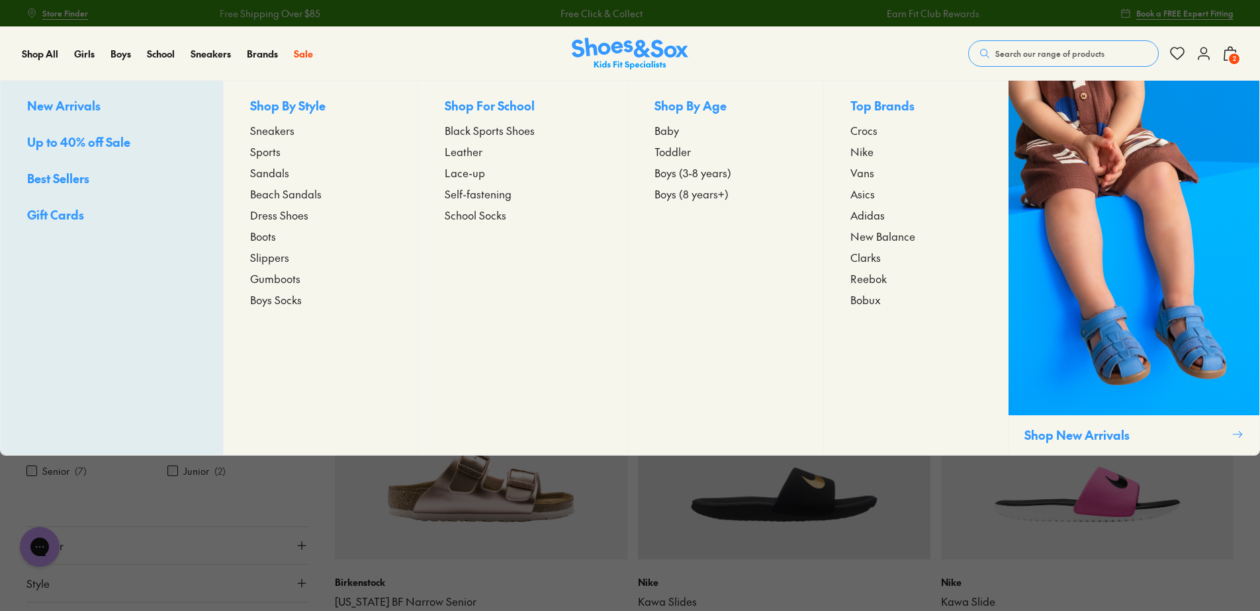
click at [271, 169] on span "Sandals" at bounding box center [269, 173] width 39 height 16
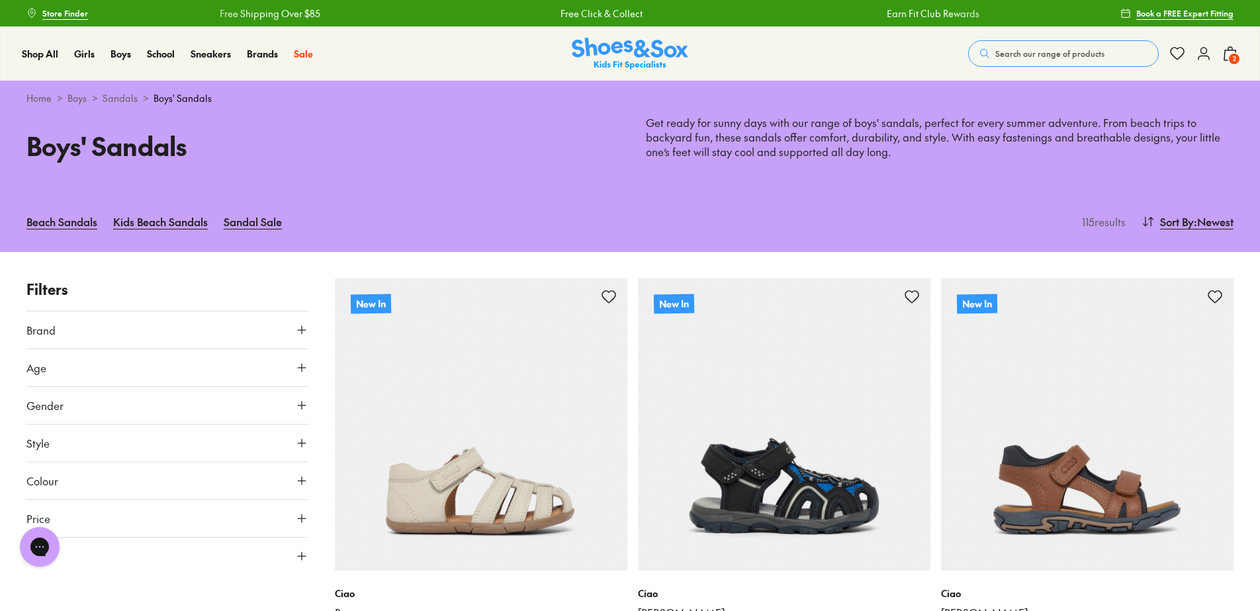
click at [298, 365] on icon at bounding box center [301, 367] width 13 height 13
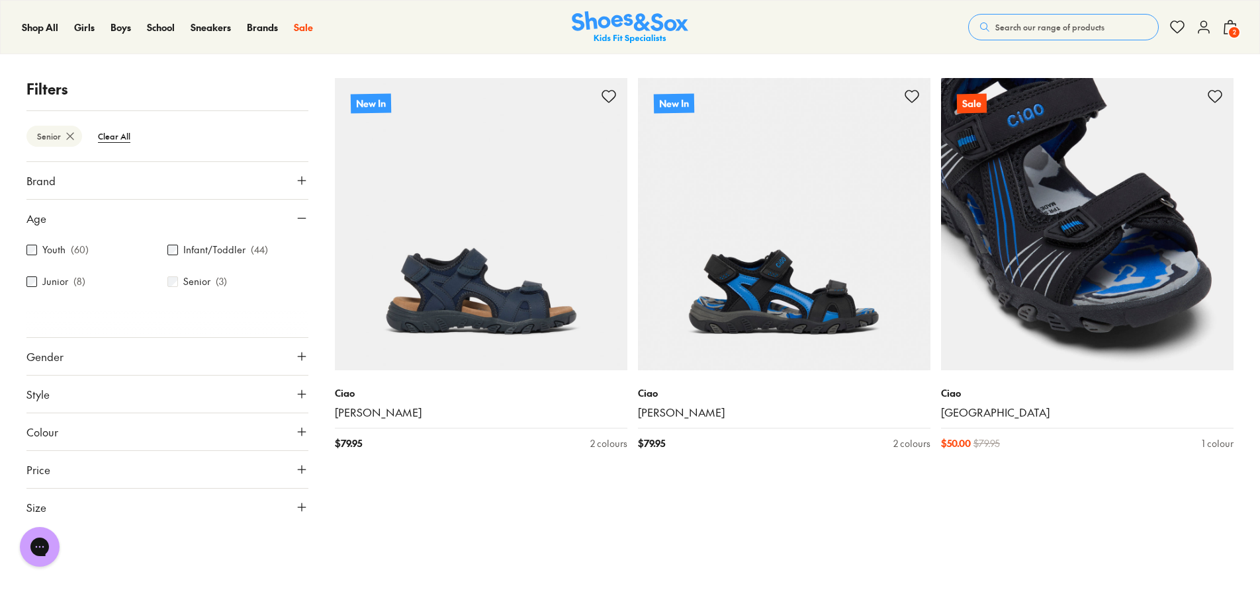
scroll to position [54, 0]
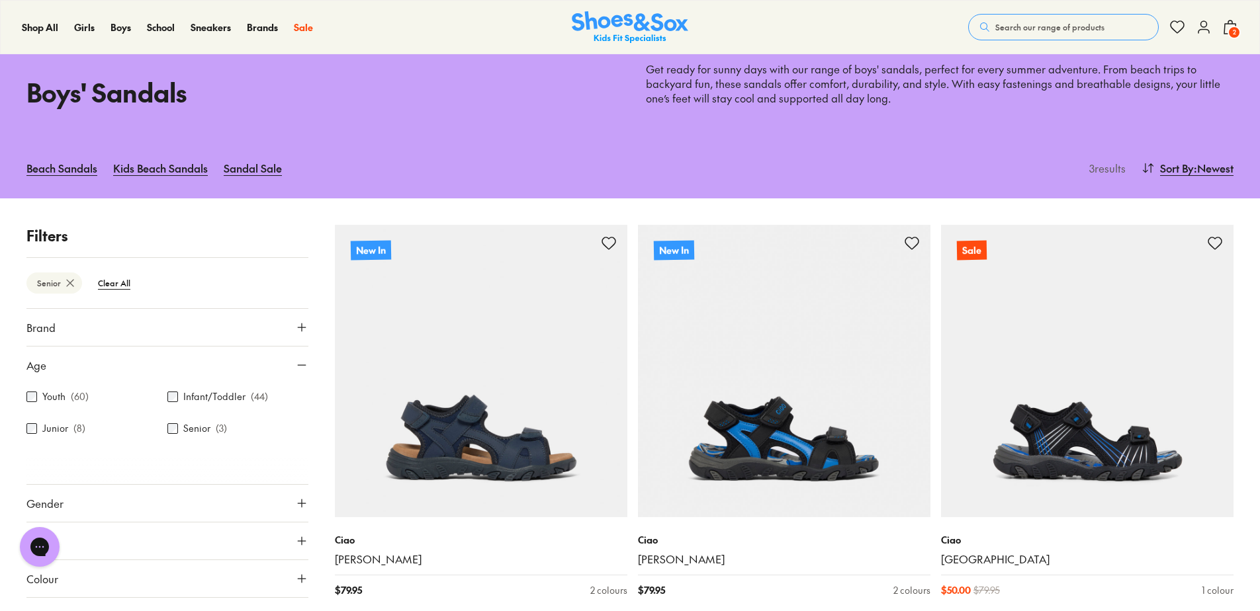
click at [74, 287] on icon at bounding box center [70, 283] width 13 height 13
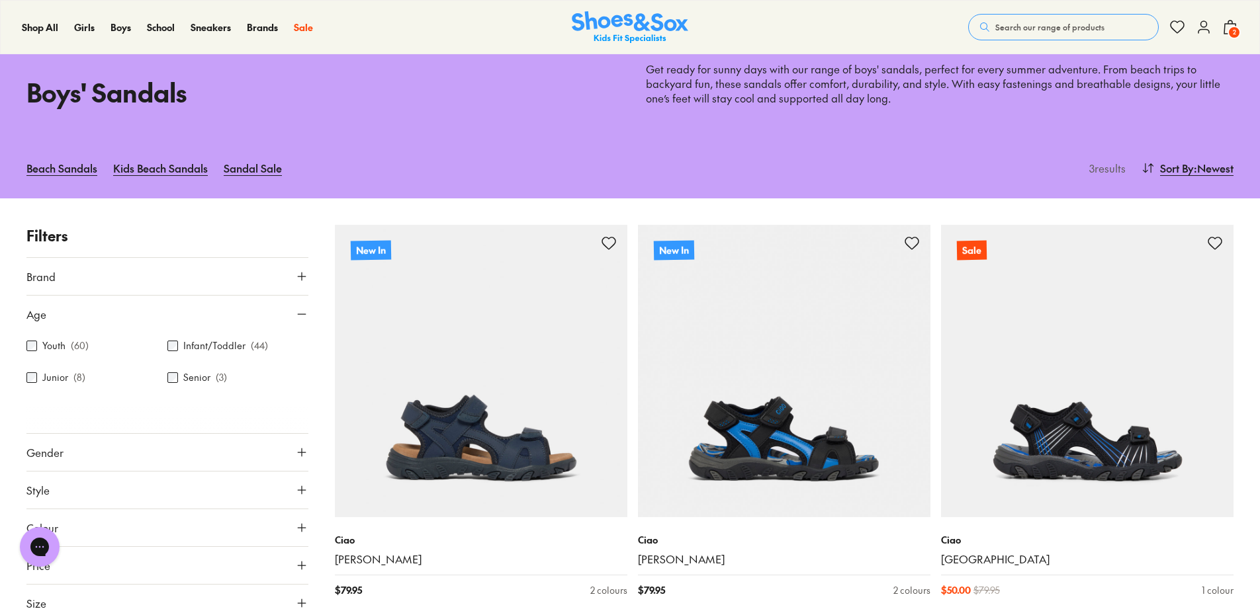
type input "***"
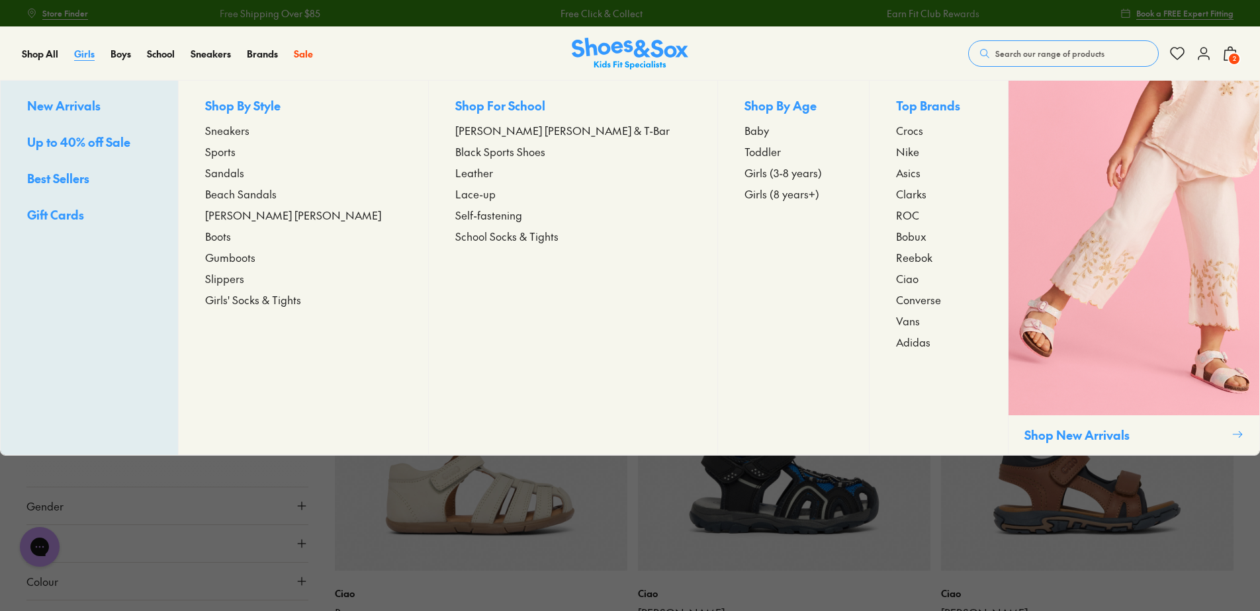
click at [81, 55] on span "Girls" at bounding box center [84, 53] width 21 height 13
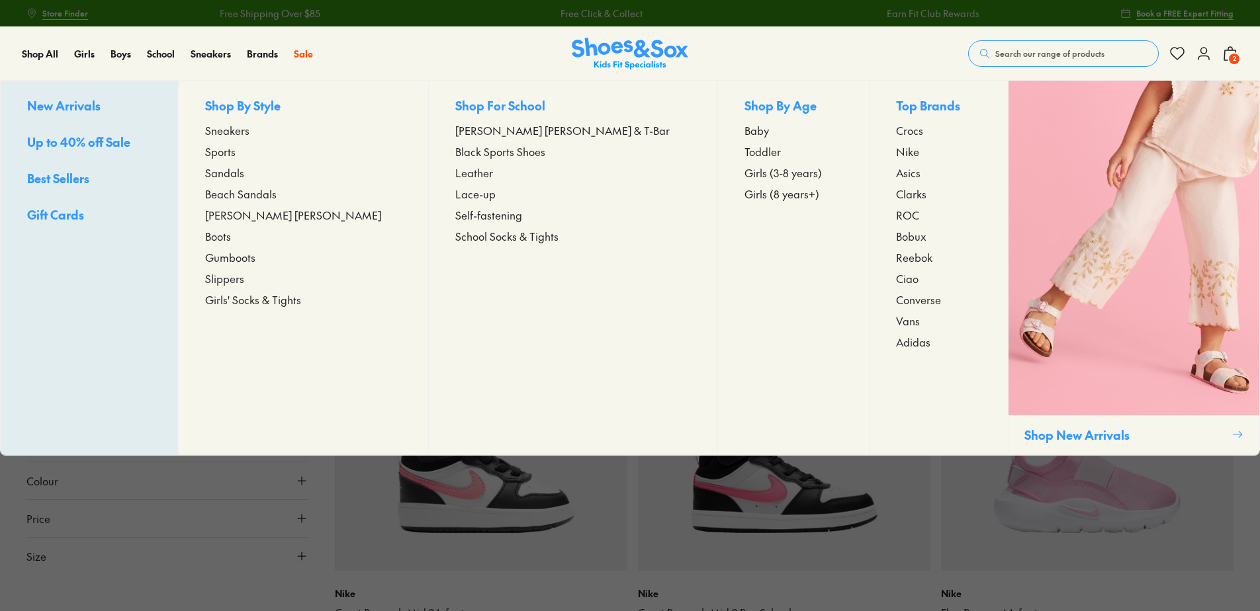
click at [244, 175] on span "Sandals" at bounding box center [224, 173] width 39 height 16
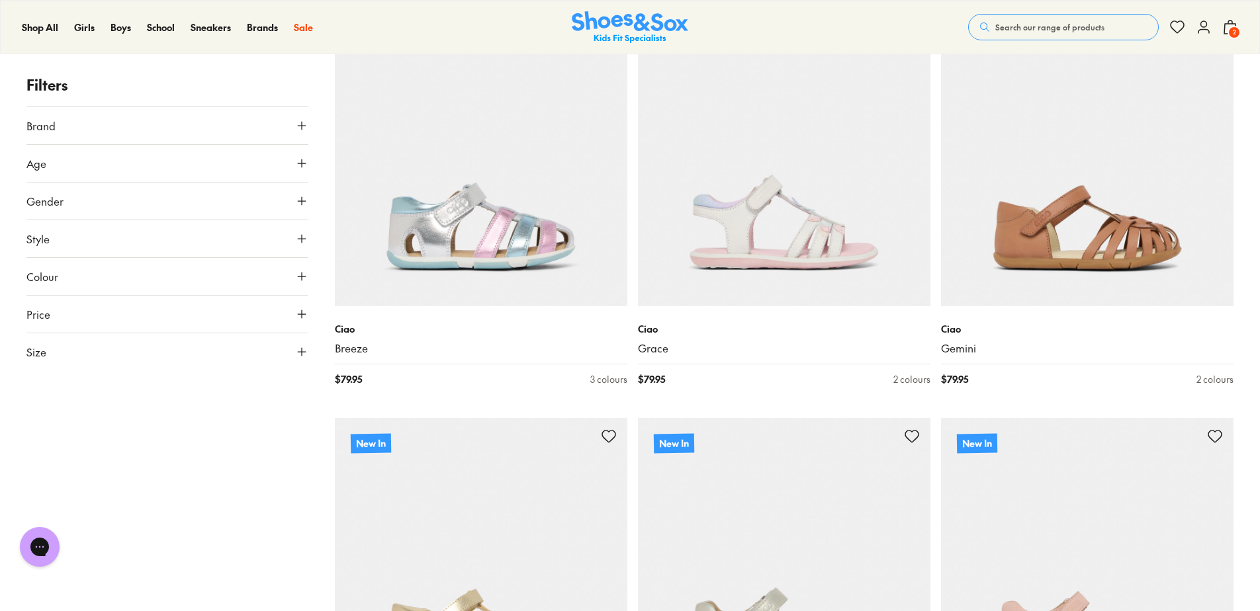
click at [300, 164] on icon at bounding box center [301, 163] width 13 height 13
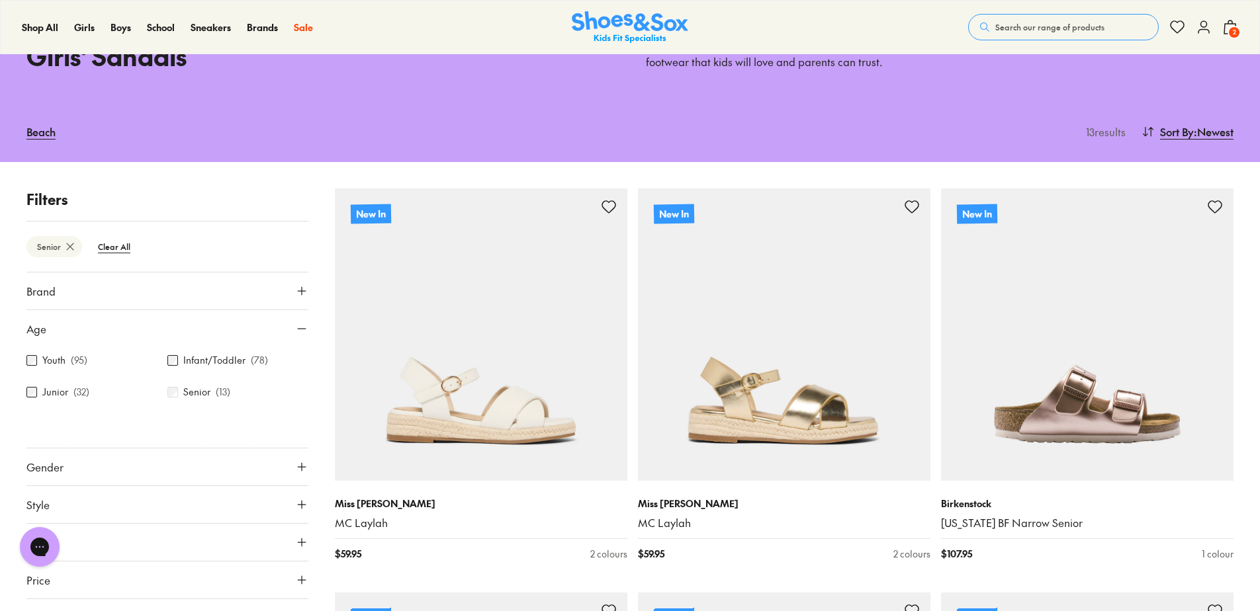
scroll to position [67, 0]
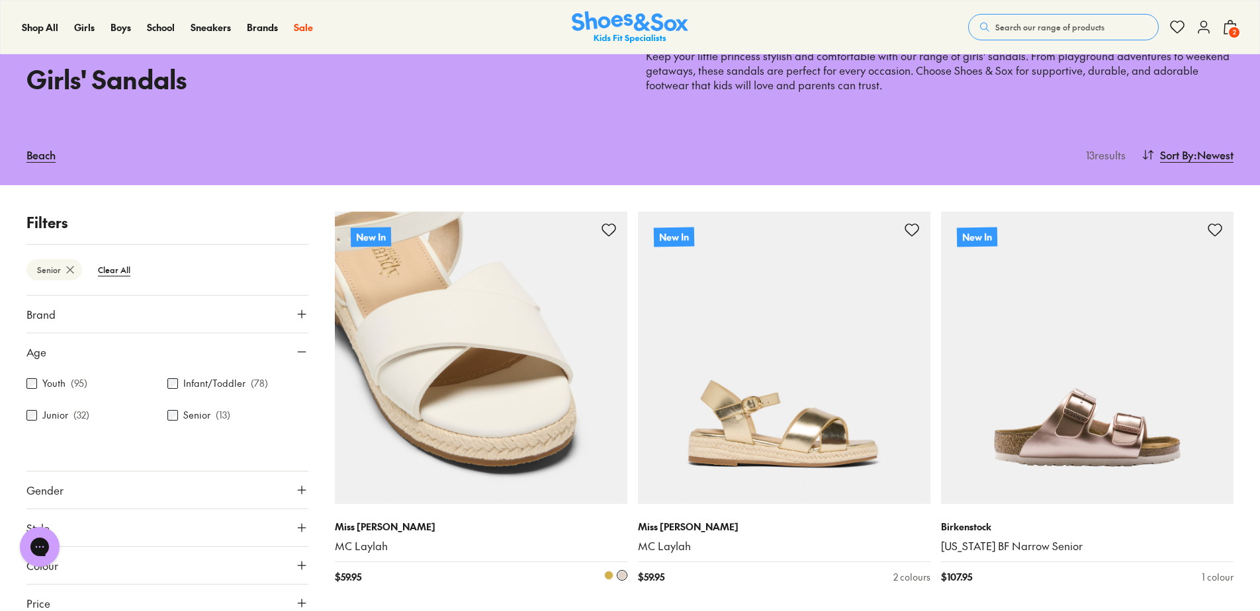
click at [473, 410] on img at bounding box center [481, 358] width 292 height 292
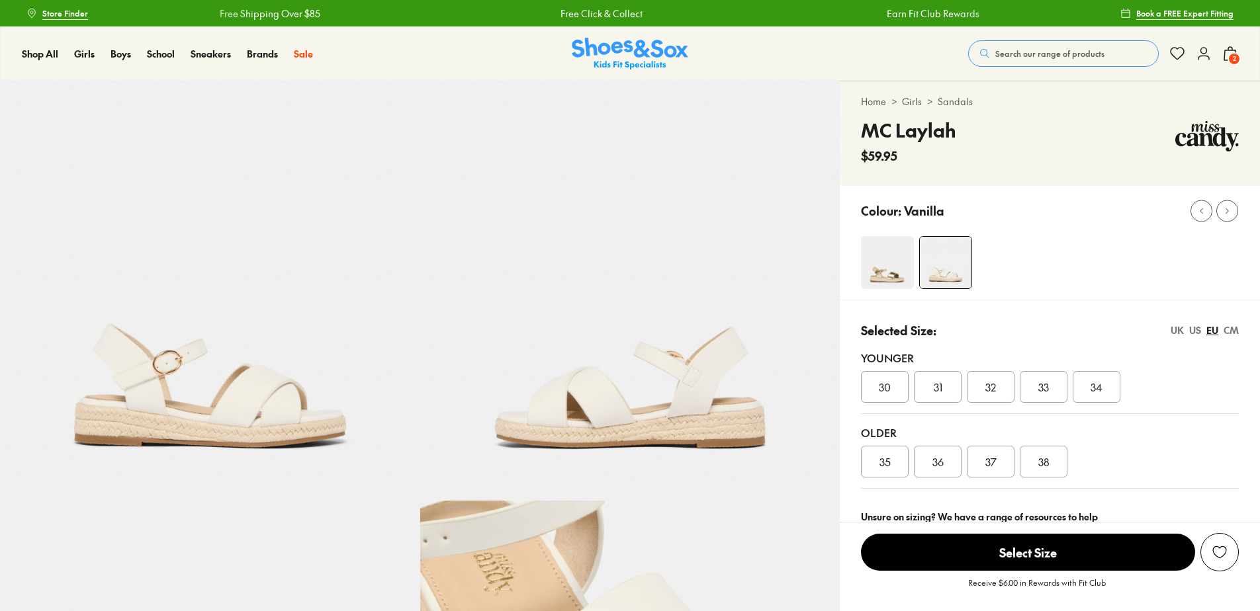
select select "*"
click at [934, 461] on span "36" at bounding box center [937, 462] width 11 height 16
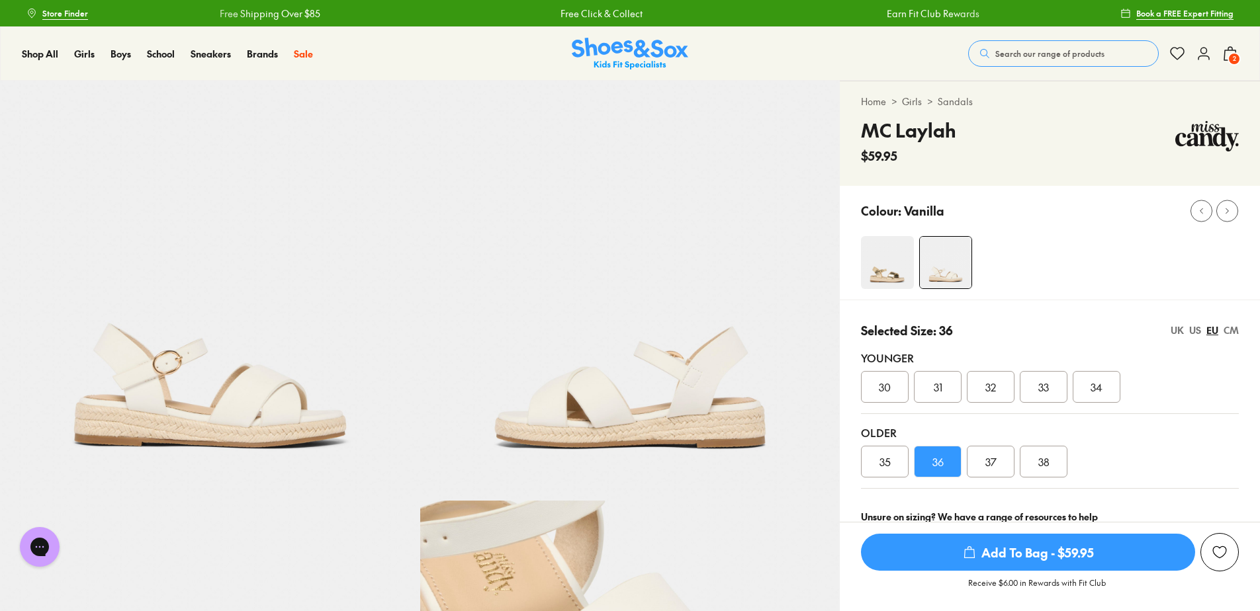
click at [1198, 331] on div "US" at bounding box center [1195, 331] width 12 height 14
click at [998, 465] on div "5" at bounding box center [991, 462] width 48 height 32
click at [1009, 559] on span "Add To Bag - $59.95" at bounding box center [1028, 552] width 334 height 37
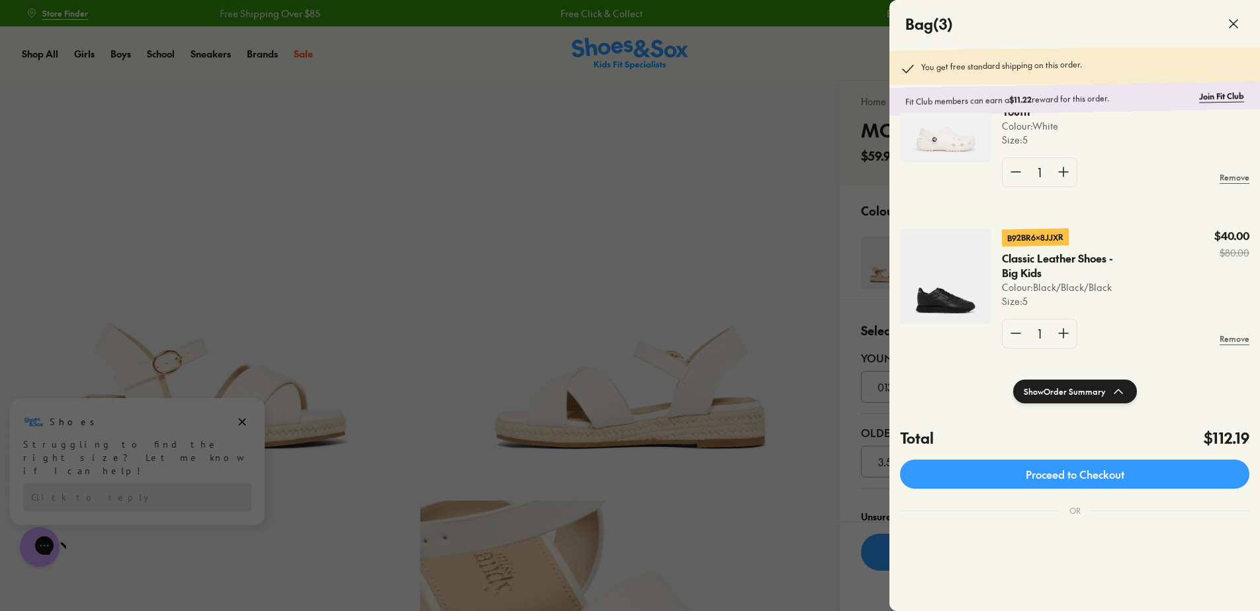
scroll to position [232, 0]
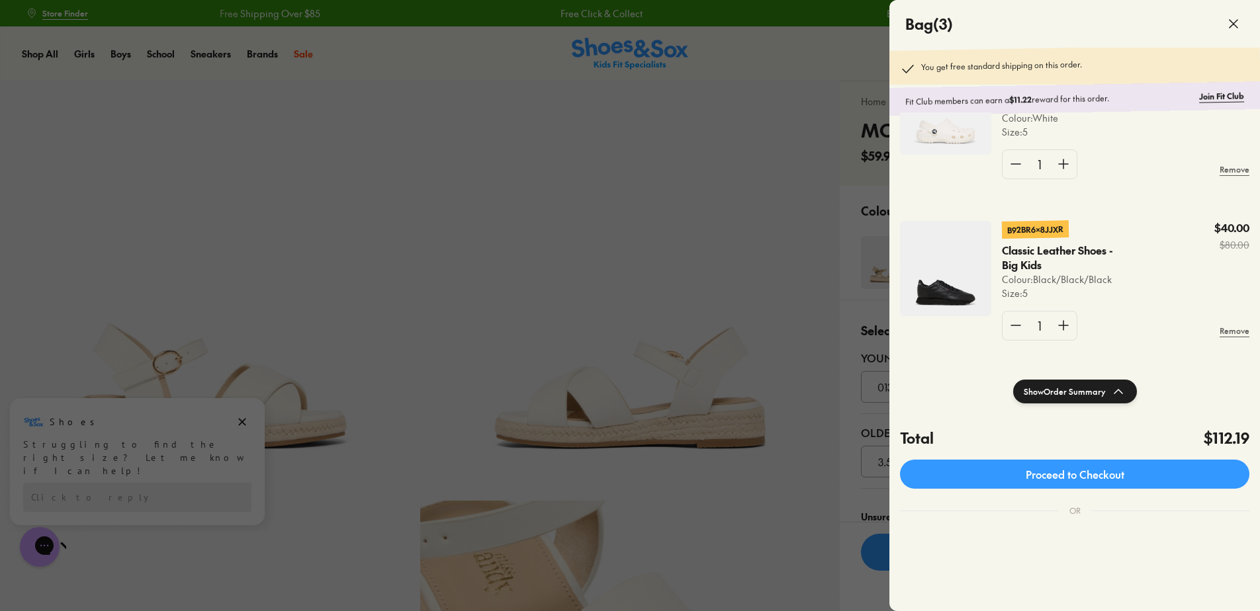
click at [713, 281] on div at bounding box center [630, 305] width 1260 height 611
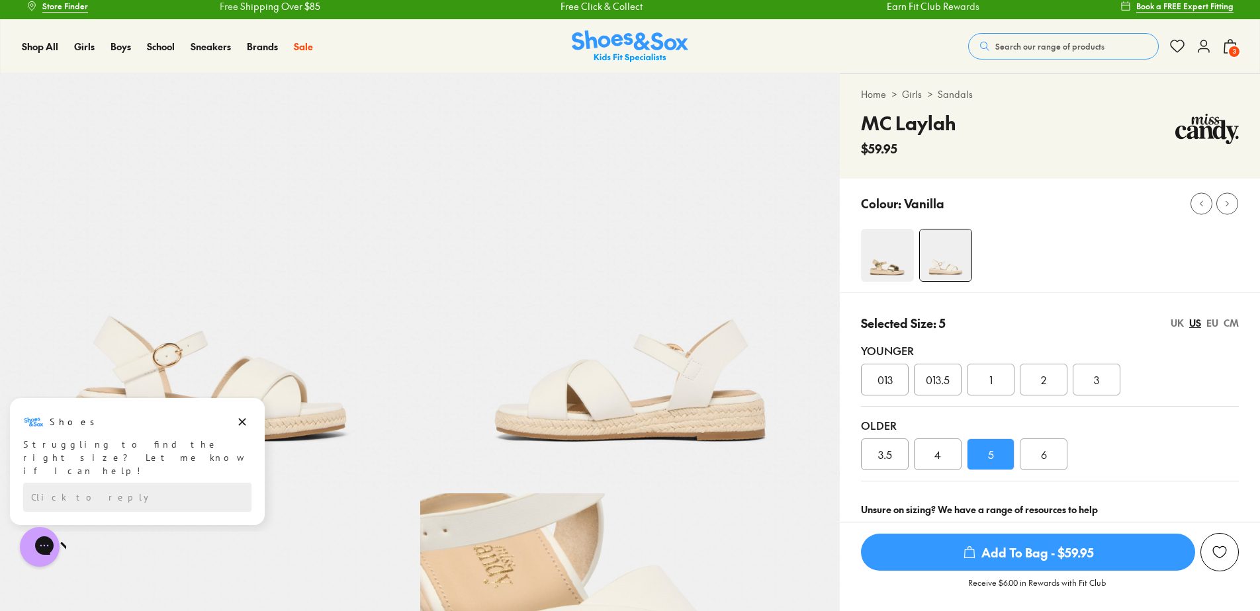
scroll to position [0, 0]
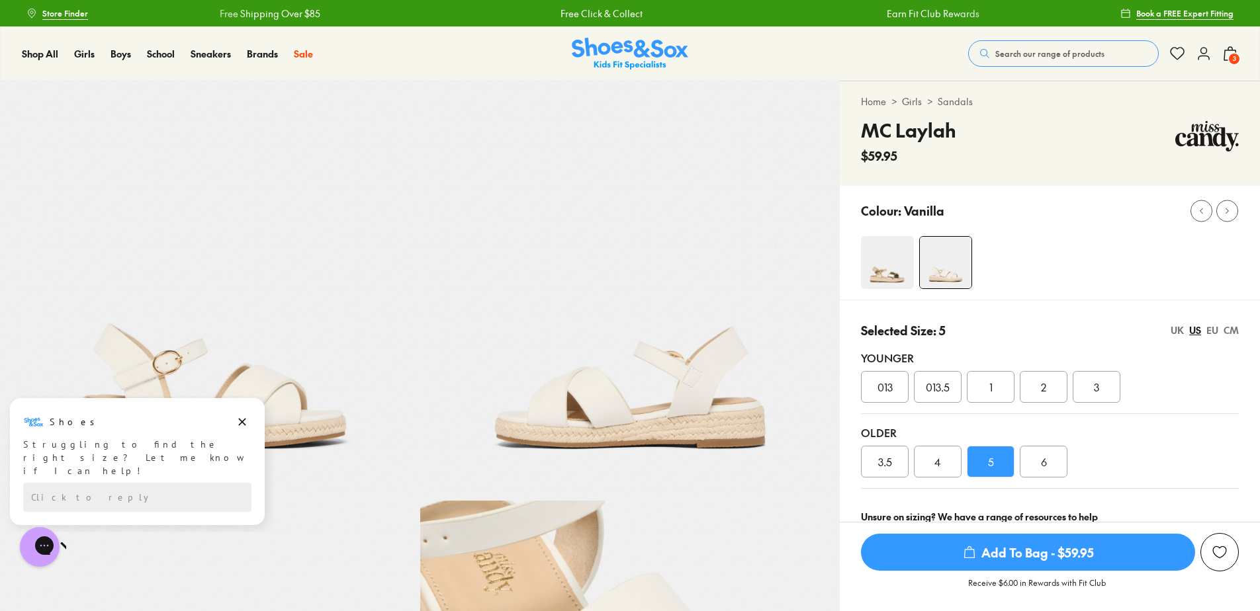
click at [1229, 48] on icon at bounding box center [1230, 54] width 16 height 16
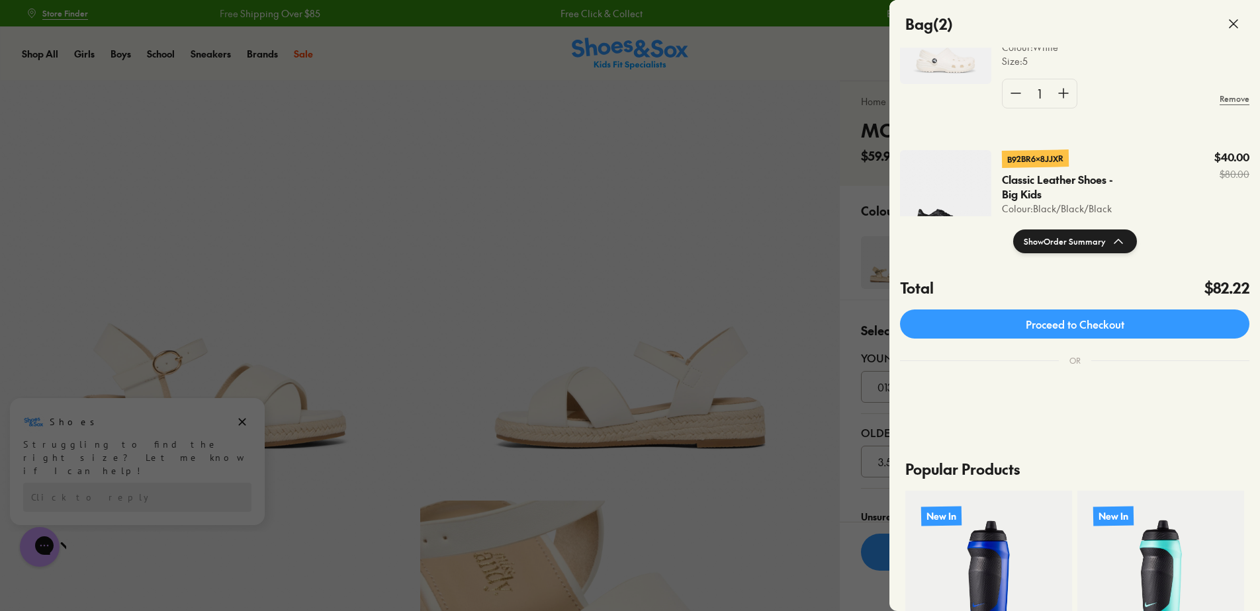
scroll to position [198, 0]
